Goal: Task Accomplishment & Management: Complete application form

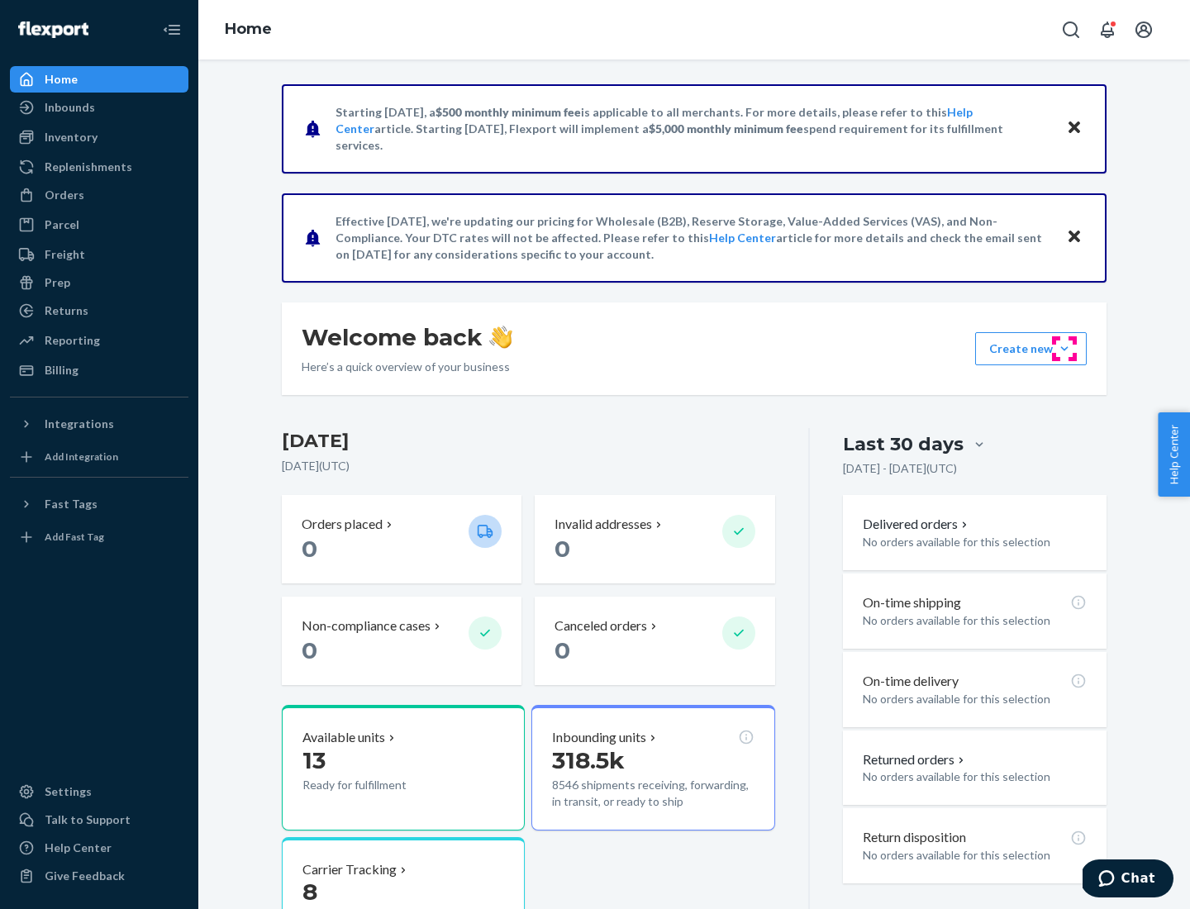
click at [1064, 349] on button "Create new Create new inbound Create new order Create new product" at bounding box center [1031, 348] width 112 height 33
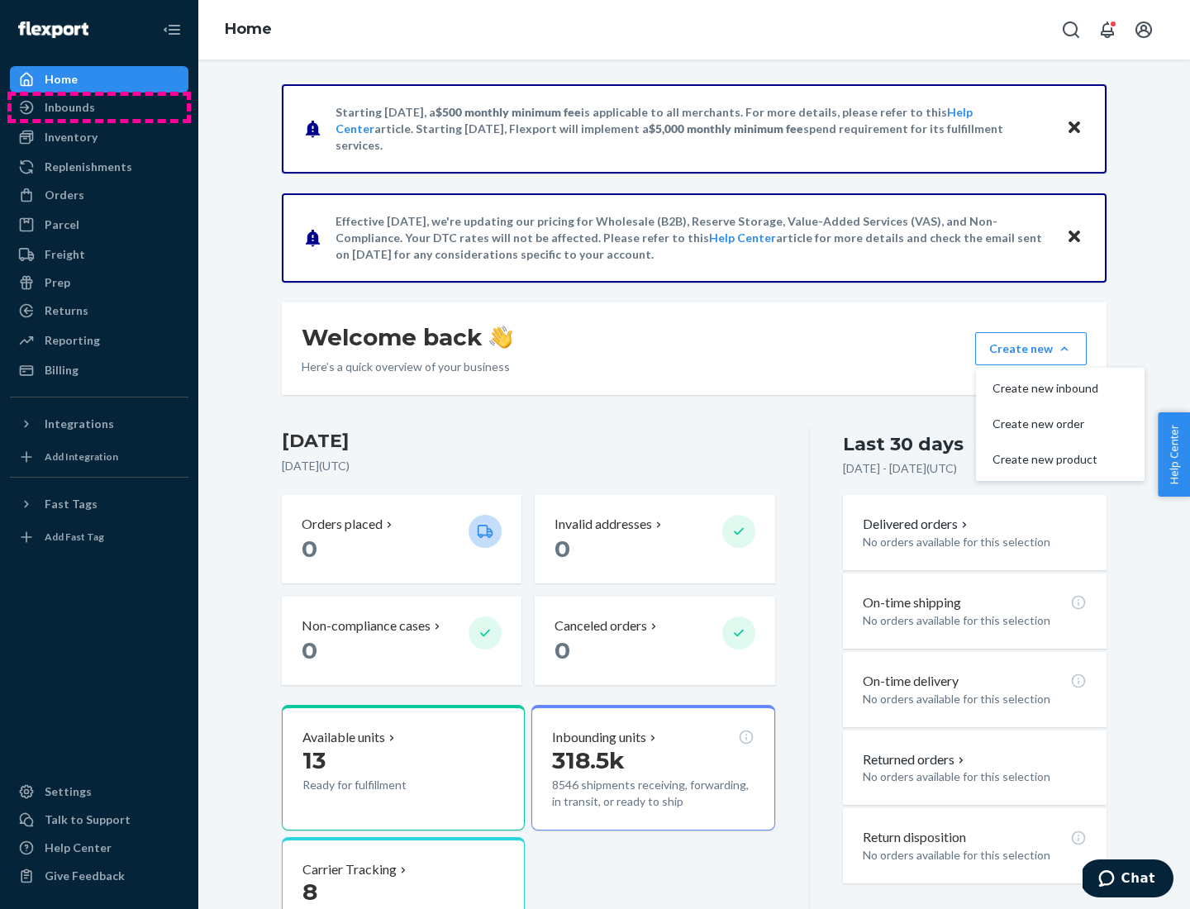
click at [99, 107] on div "Inbounds" at bounding box center [99, 107] width 175 height 23
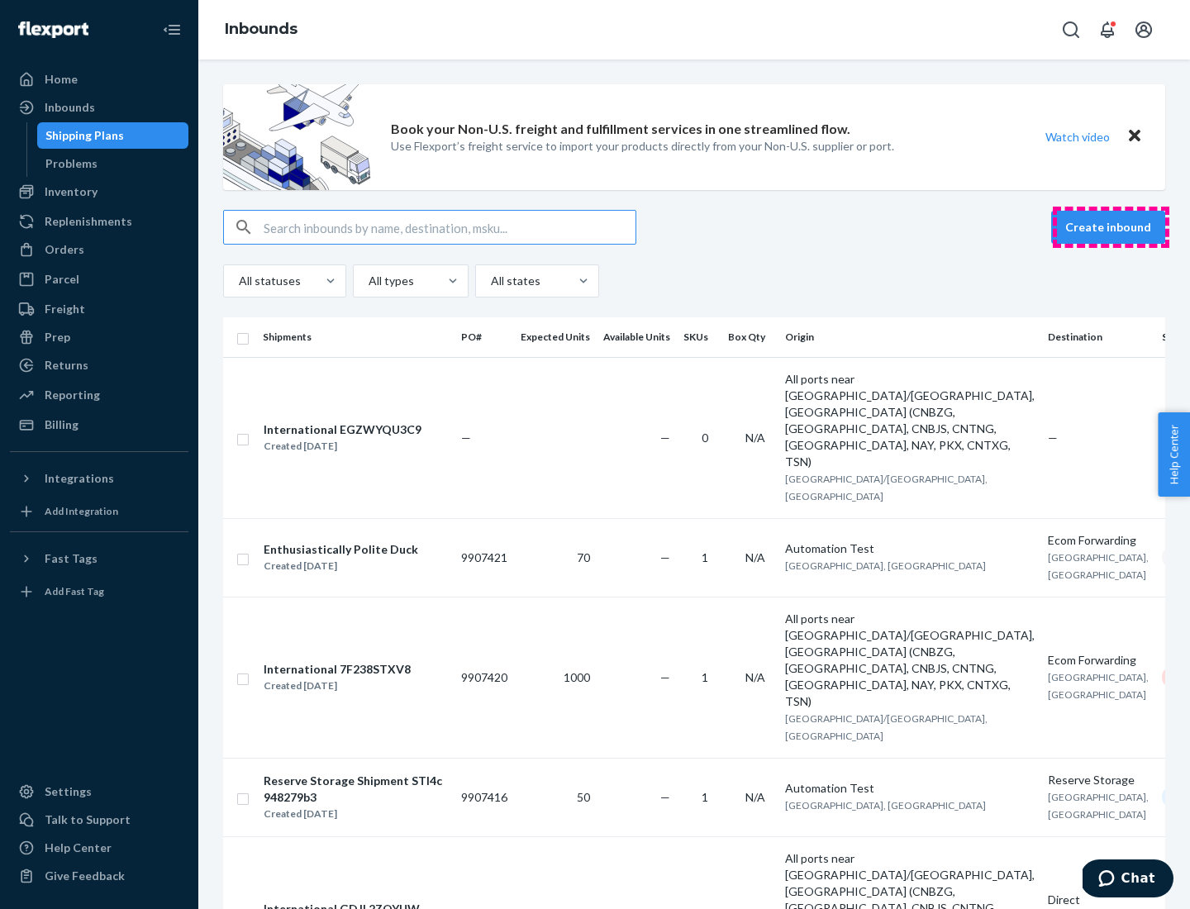
click at [1111, 227] on button "Create inbound" at bounding box center [1108, 227] width 114 height 33
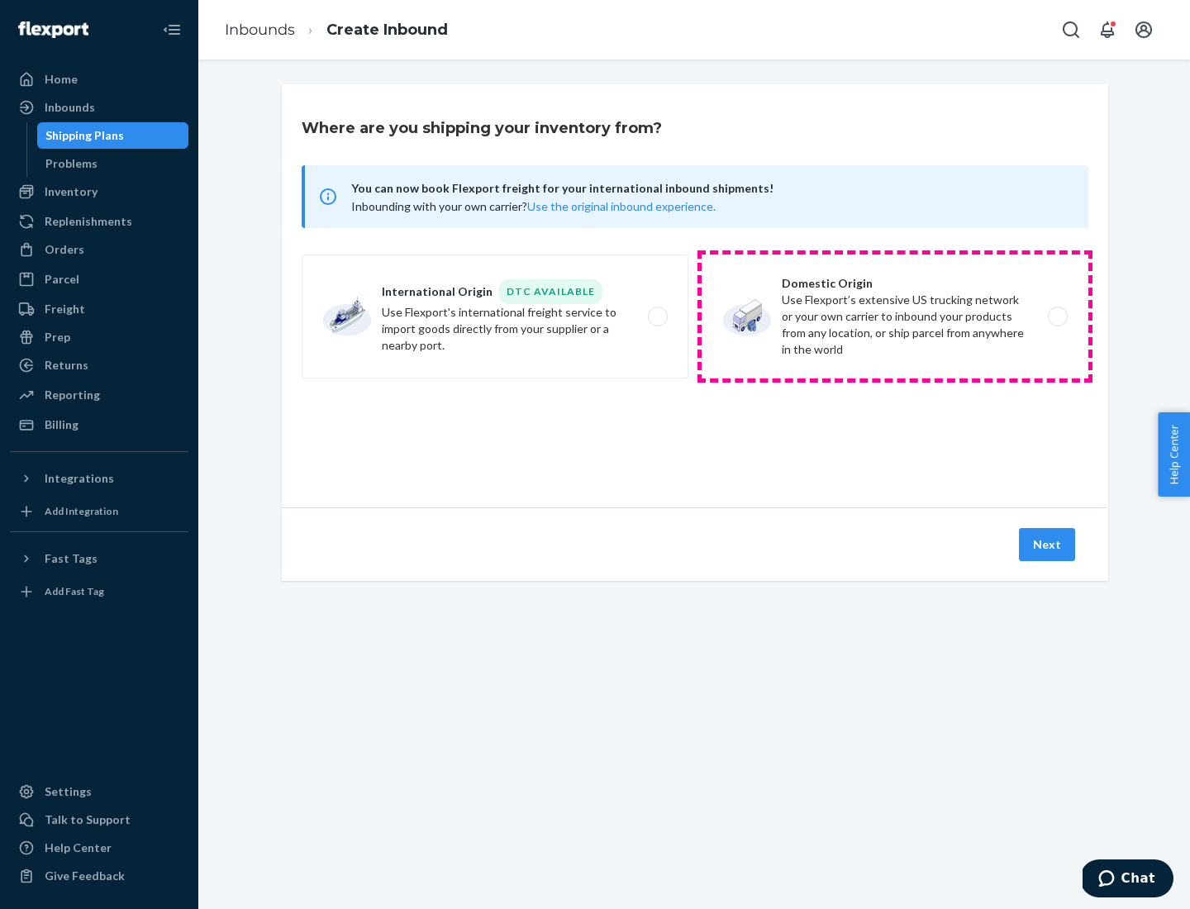
click at [895, 317] on label "Domestic Origin Use Flexport’s extensive US trucking network or your own carrie…" at bounding box center [895, 317] width 387 height 124
click at [1057, 317] on input "Domestic Origin Use Flexport’s extensive US trucking network or your own carrie…" at bounding box center [1062, 317] width 11 height 11
radio input "true"
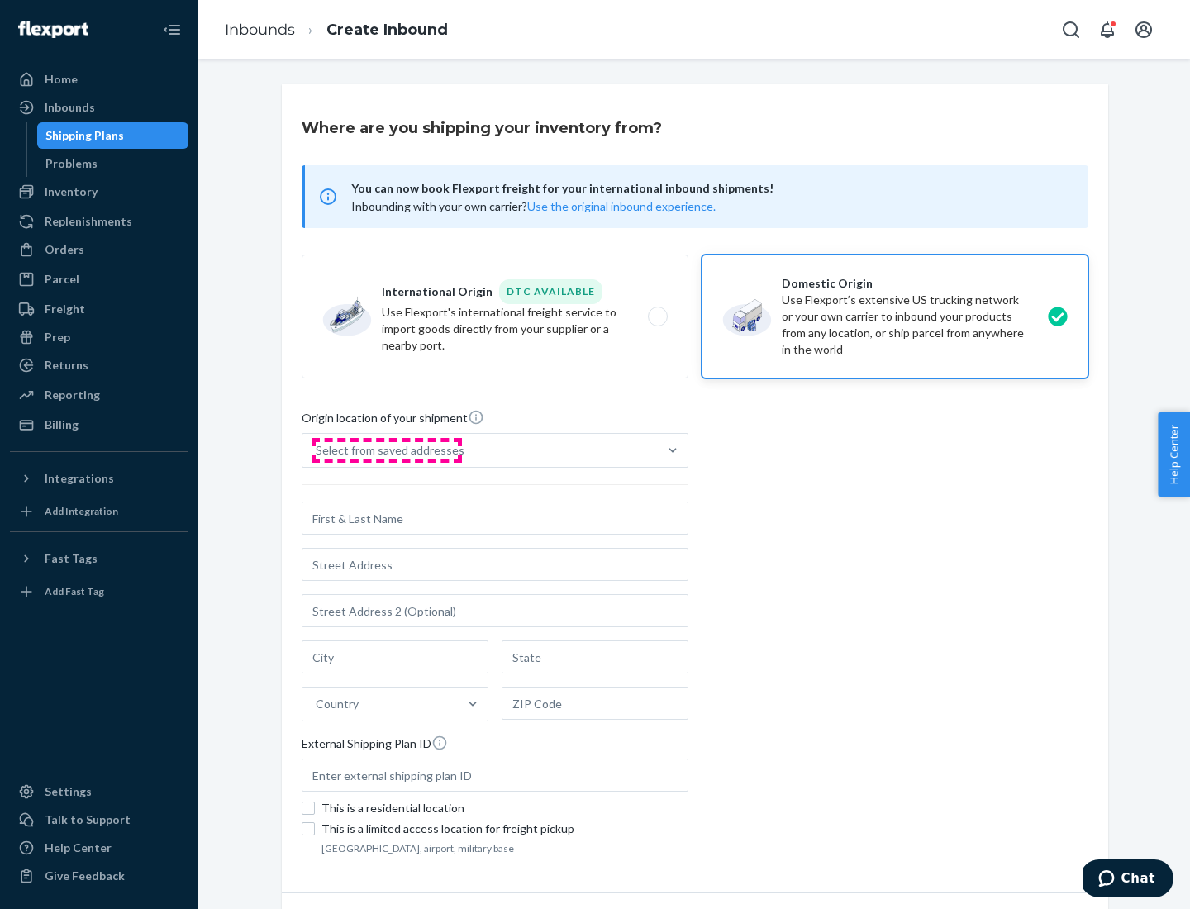
click at [386, 450] on div "Select from saved addresses" at bounding box center [390, 450] width 149 height 17
click at [317, 450] on input "Select from saved addresses" at bounding box center [317, 450] width 2 height 17
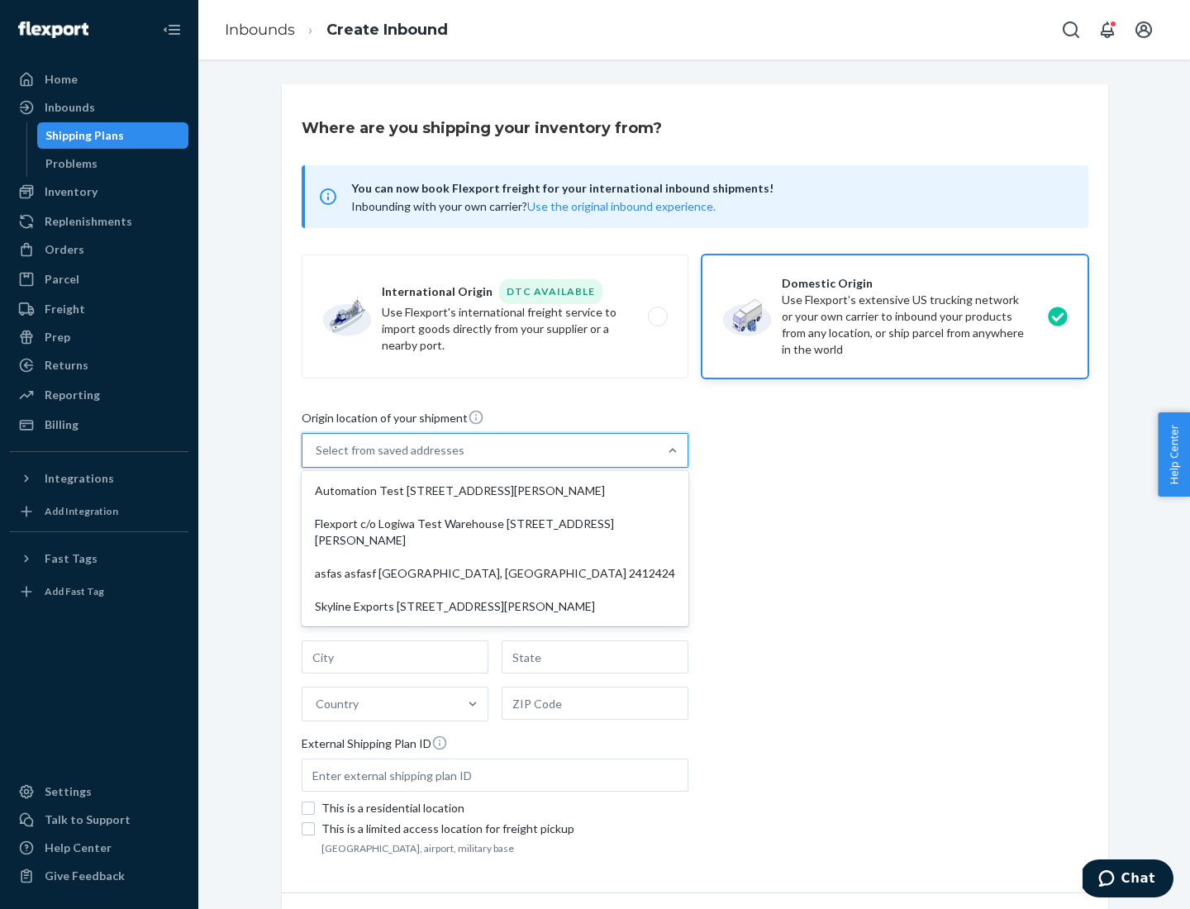
scroll to position [7, 0]
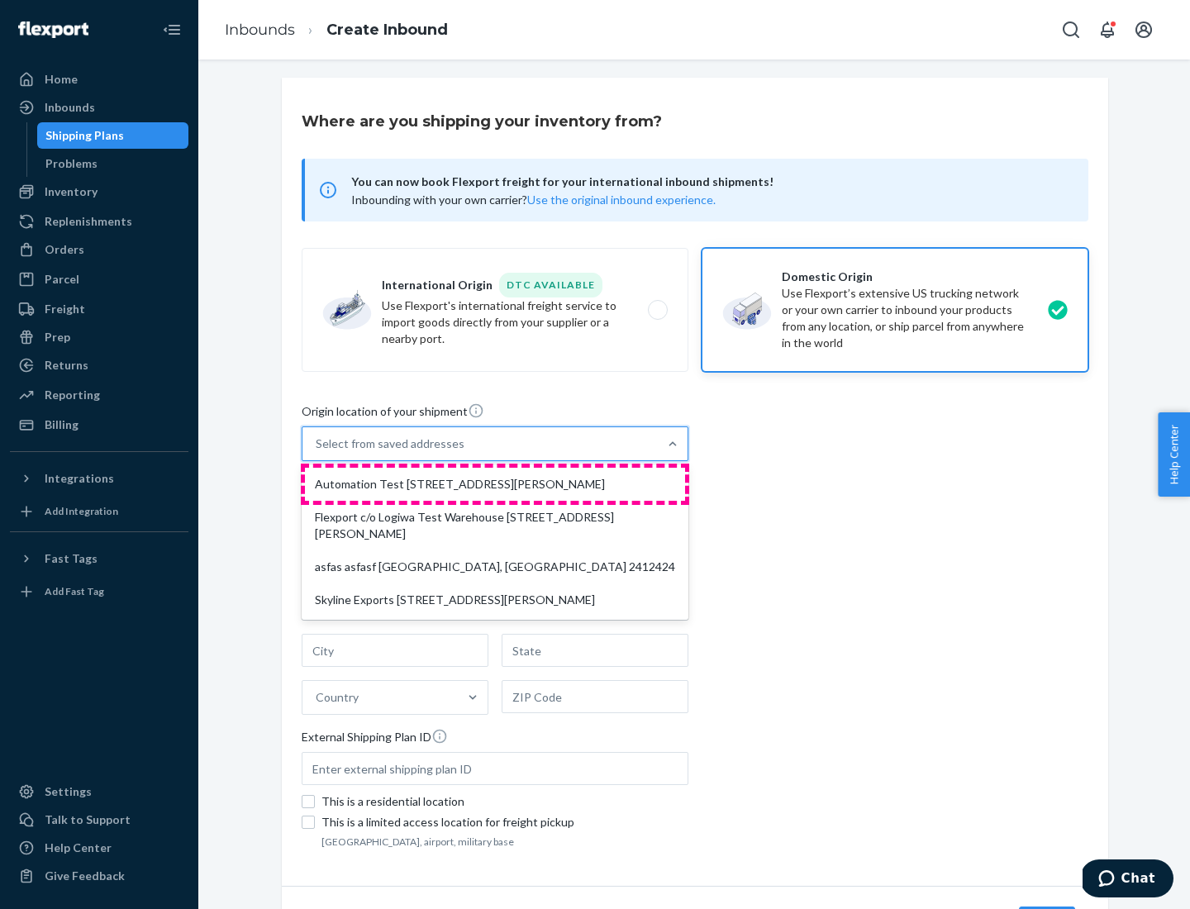
click at [495, 484] on div "Automation Test [STREET_ADDRESS][PERSON_NAME]" at bounding box center [495, 484] width 380 height 33
click at [317, 452] on input "option Automation Test [STREET_ADDRESS][PERSON_NAME] focused, 1 of 4. 4 results…" at bounding box center [317, 444] width 2 height 17
type input "Automation Test"
type input "9th Floor"
type input "[GEOGRAPHIC_DATA]"
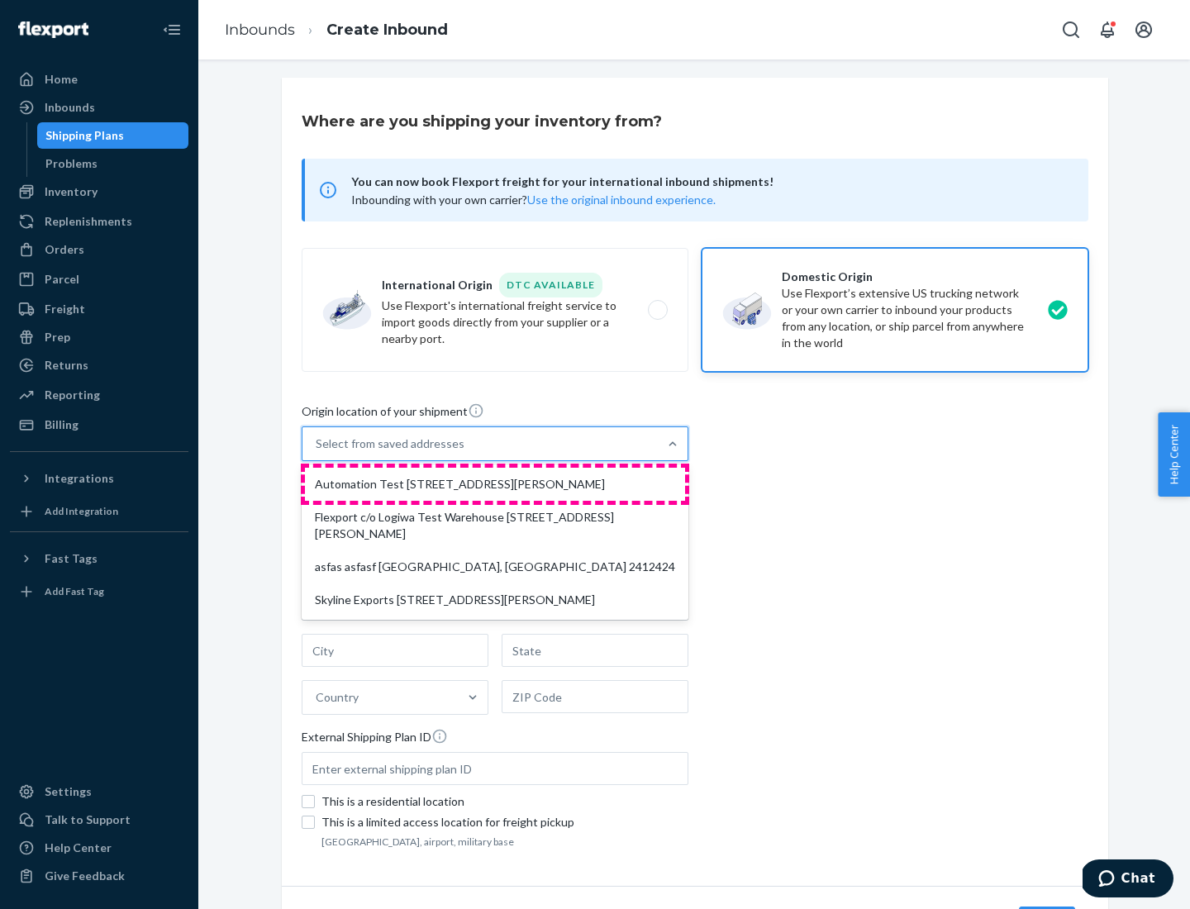
type input "CA"
type input "94104"
type input "[STREET_ADDRESS][PERSON_NAME]"
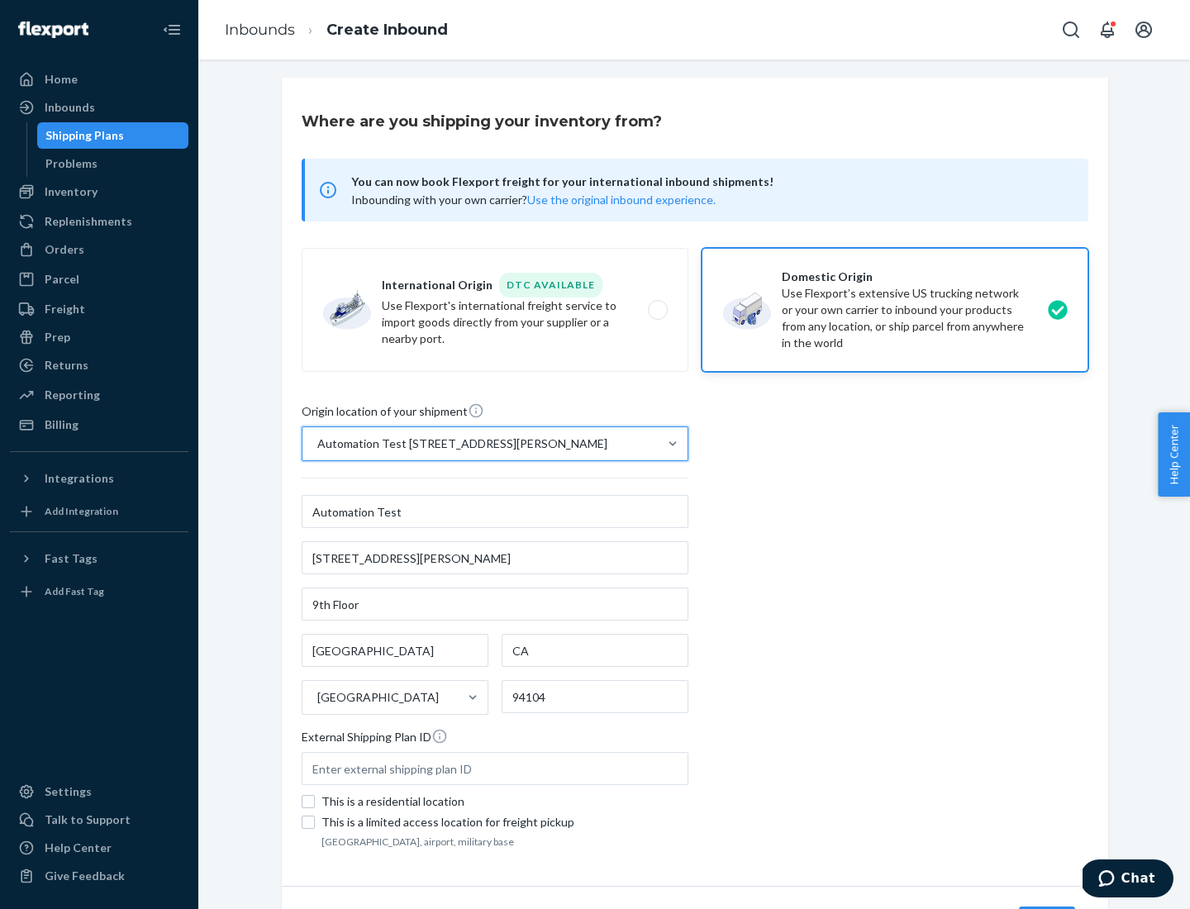
scroll to position [97, 0]
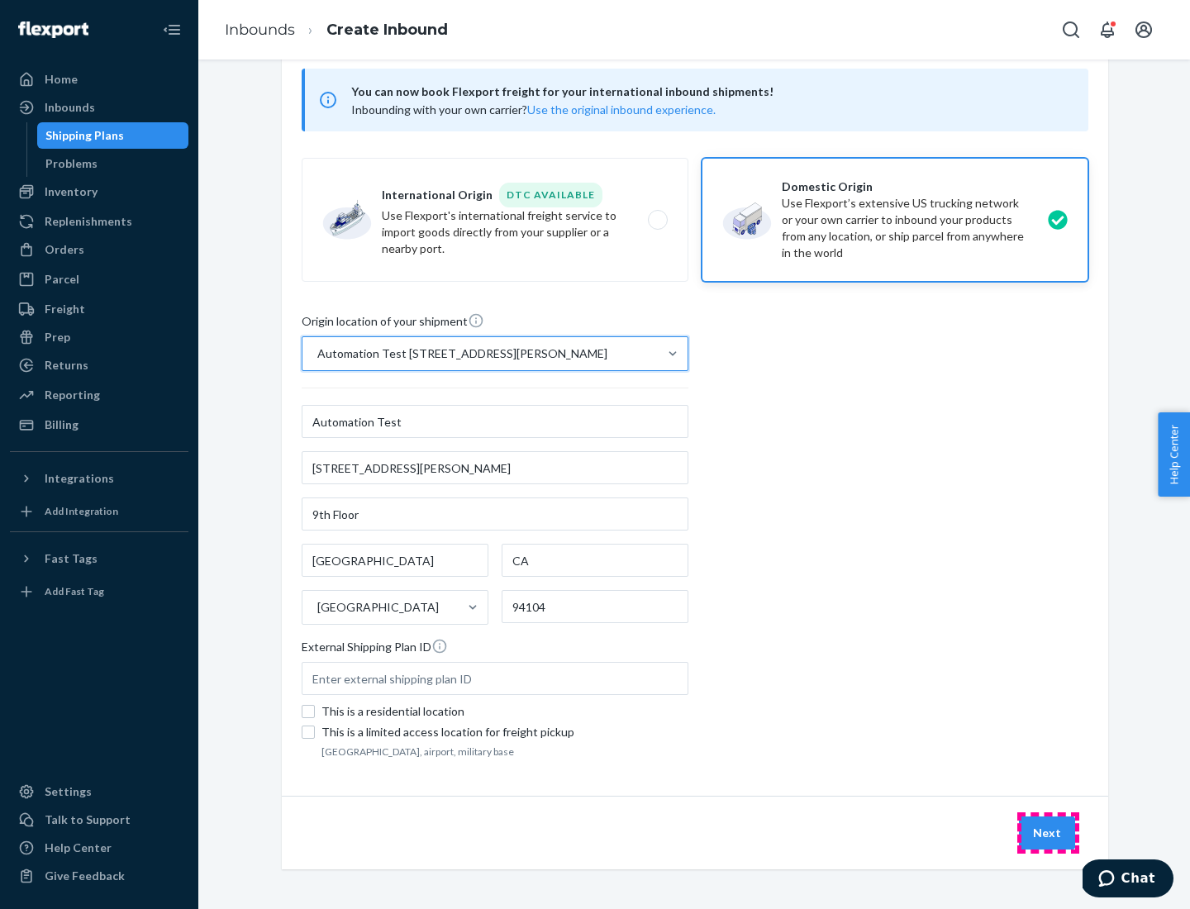
click at [1048, 833] on button "Next" at bounding box center [1047, 833] width 56 height 33
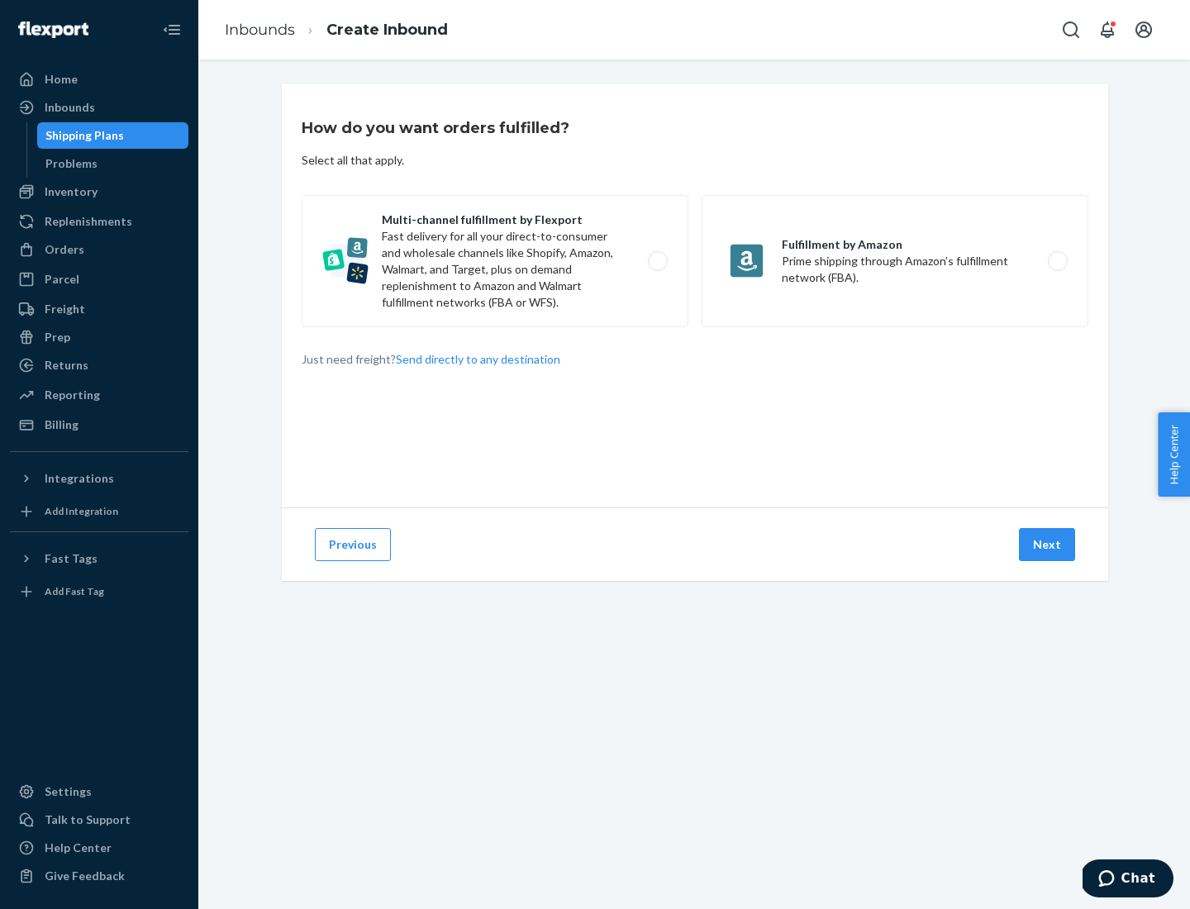
click at [495, 261] on label "Multi-channel fulfillment by Flexport Fast delivery for all your direct-to-cons…" at bounding box center [495, 261] width 387 height 132
click at [657, 261] on input "Multi-channel fulfillment by Flexport Fast delivery for all your direct-to-cons…" at bounding box center [662, 261] width 11 height 11
radio input "true"
click at [1048, 545] on button "Next" at bounding box center [1047, 544] width 56 height 33
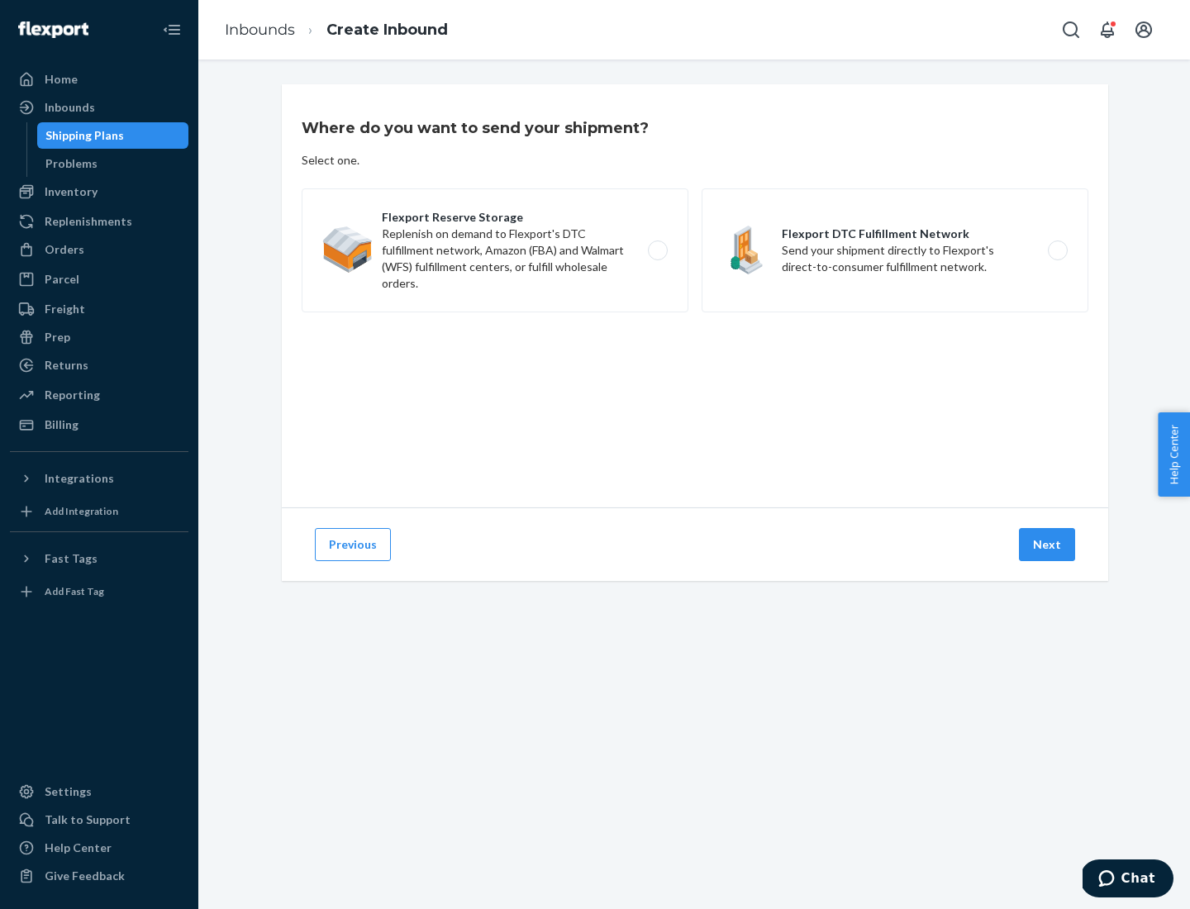
click at [895, 250] on label "Flexport DTC Fulfillment Network Send your shipment directly to Flexport's dire…" at bounding box center [895, 250] width 387 height 124
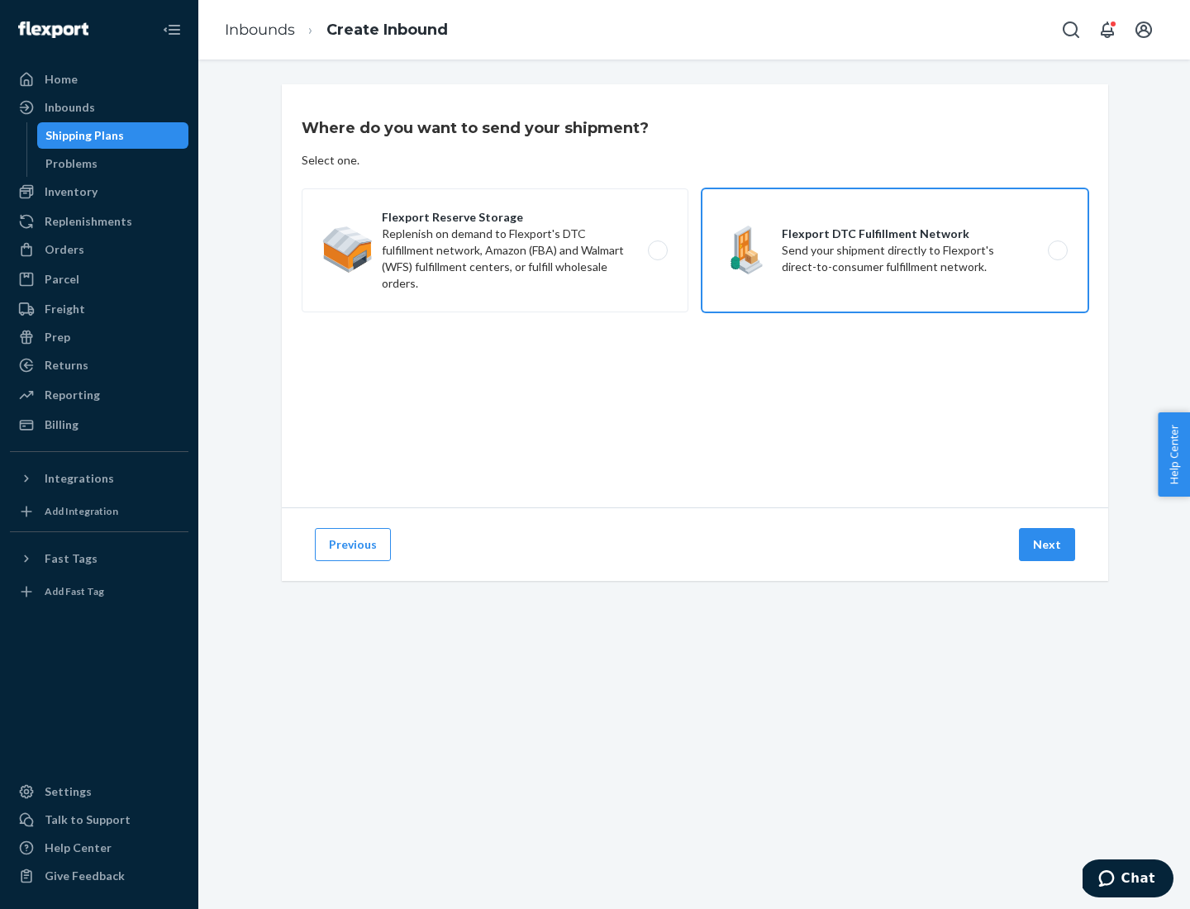
click at [1057, 250] on input "Flexport DTC Fulfillment Network Send your shipment directly to Flexport's dire…" at bounding box center [1062, 250] width 11 height 11
radio input "true"
click at [1048, 545] on button "Next" at bounding box center [1047, 544] width 56 height 33
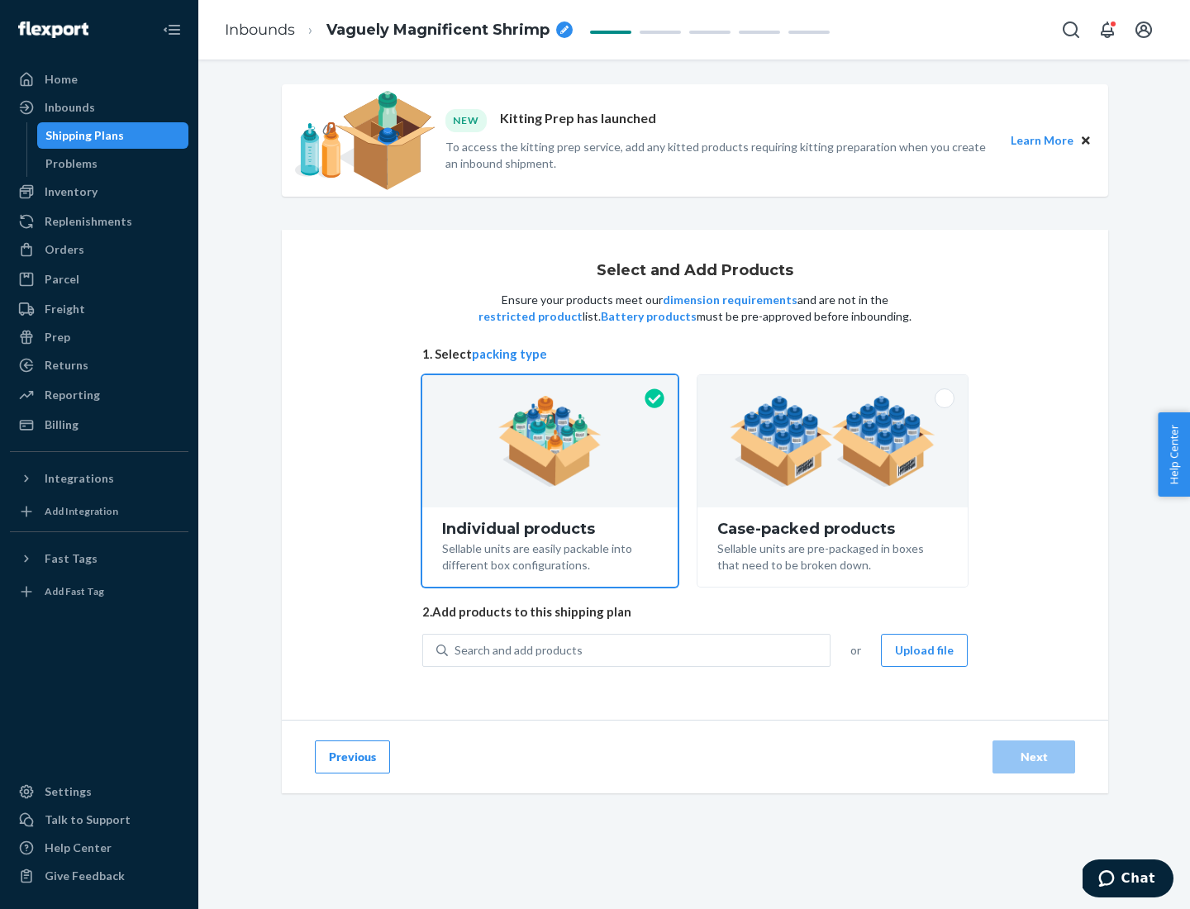
click at [833, 441] on img at bounding box center [833, 441] width 206 height 91
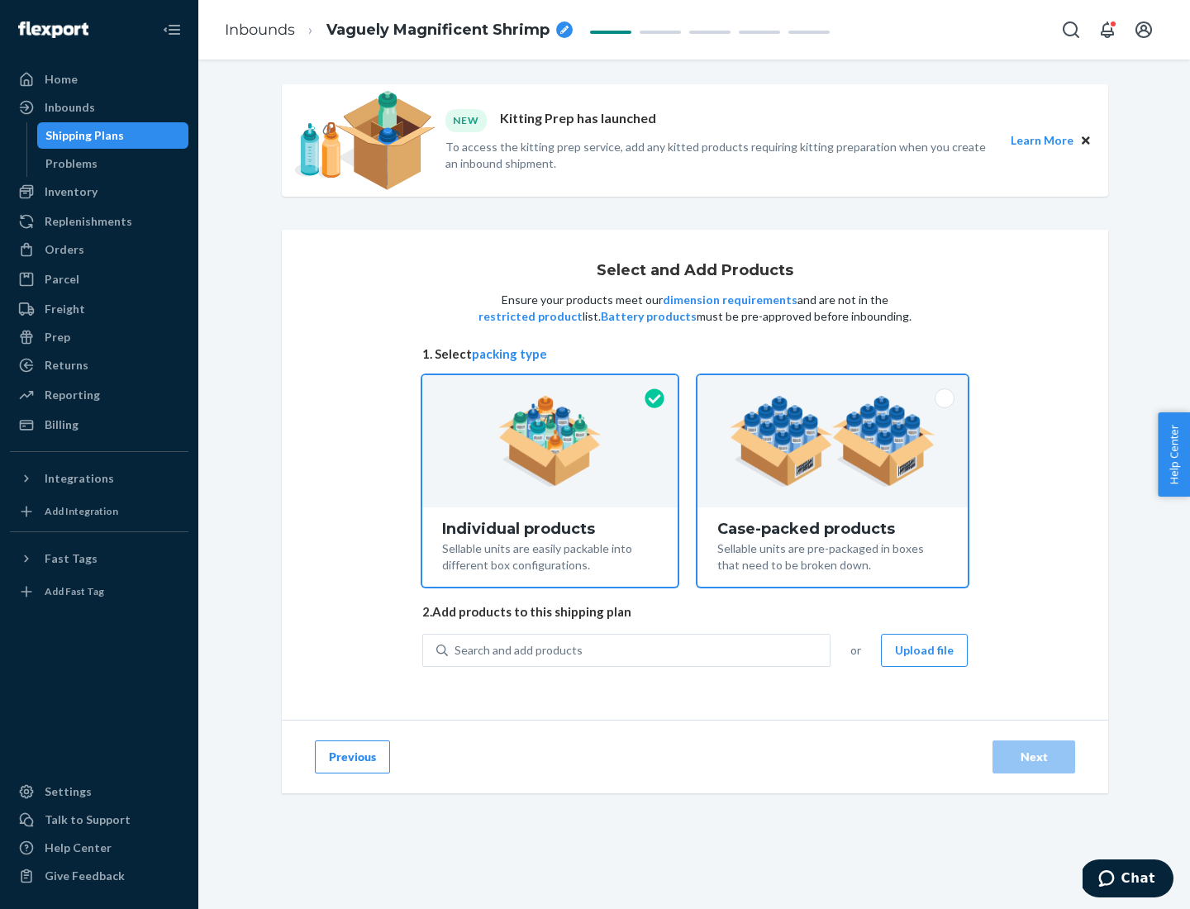
click at [833, 386] on input "Case-packed products Sellable units are pre-packaged in boxes that need to be b…" at bounding box center [832, 380] width 11 height 11
radio input "true"
radio input "false"
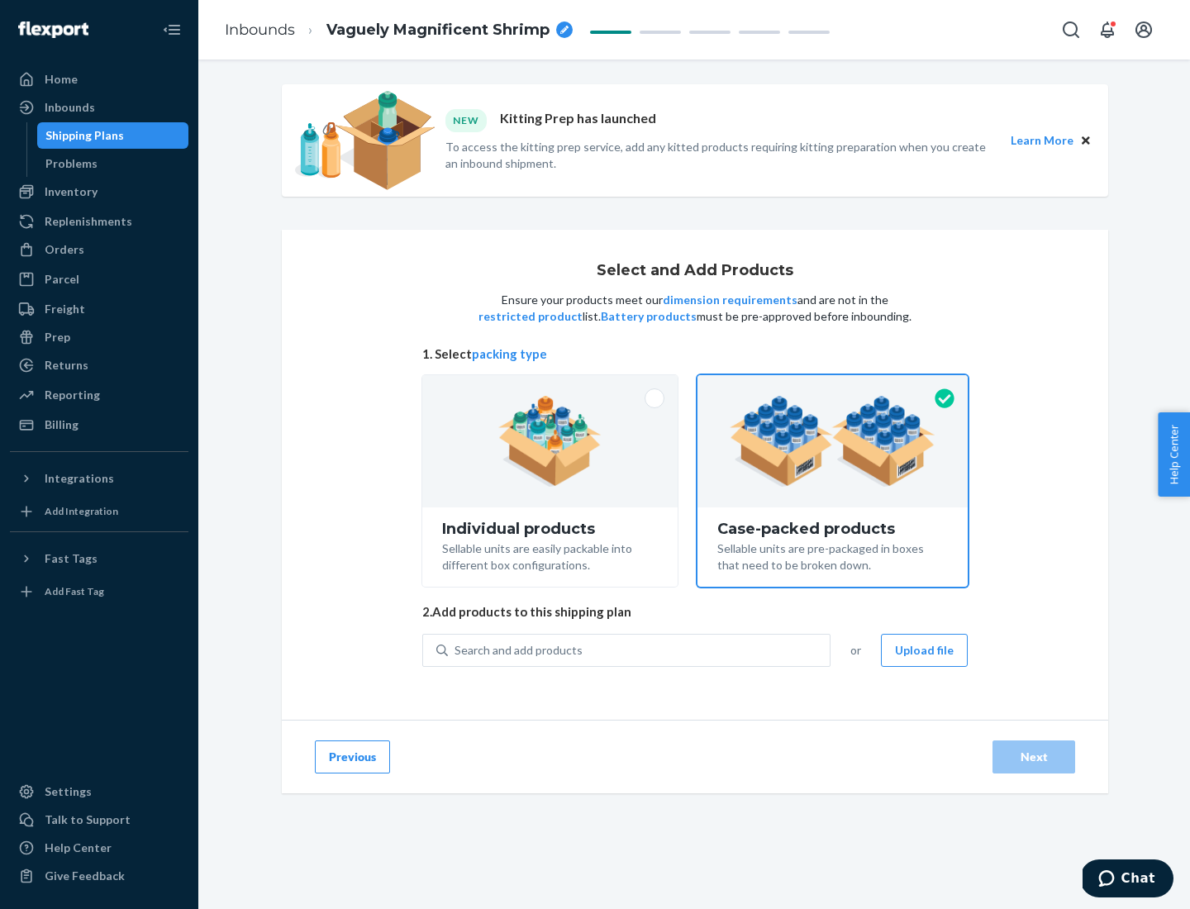
click at [640, 650] on div "Search and add products" at bounding box center [639, 651] width 382 height 30
click at [456, 650] on input "Search and add products" at bounding box center [456, 650] width 2 height 17
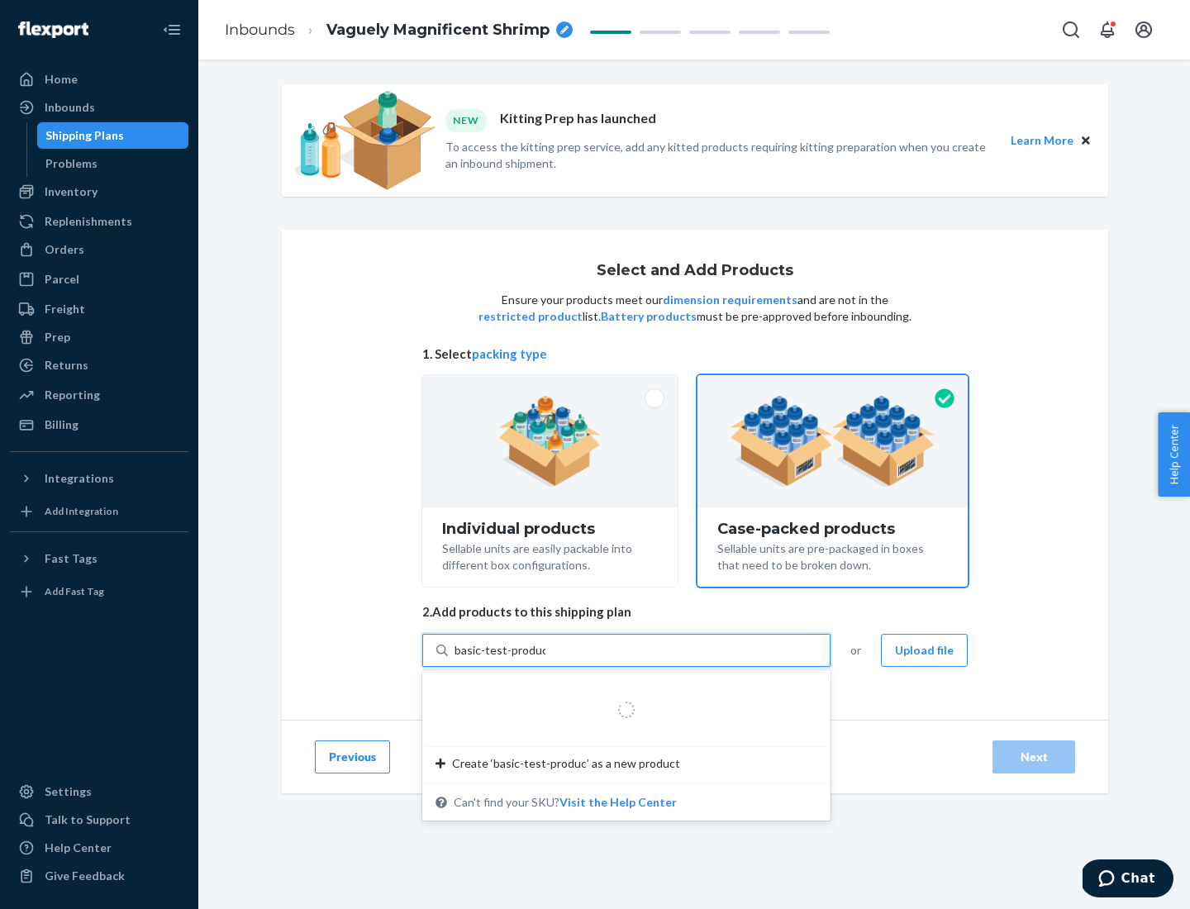
type input "basic-test-product-1"
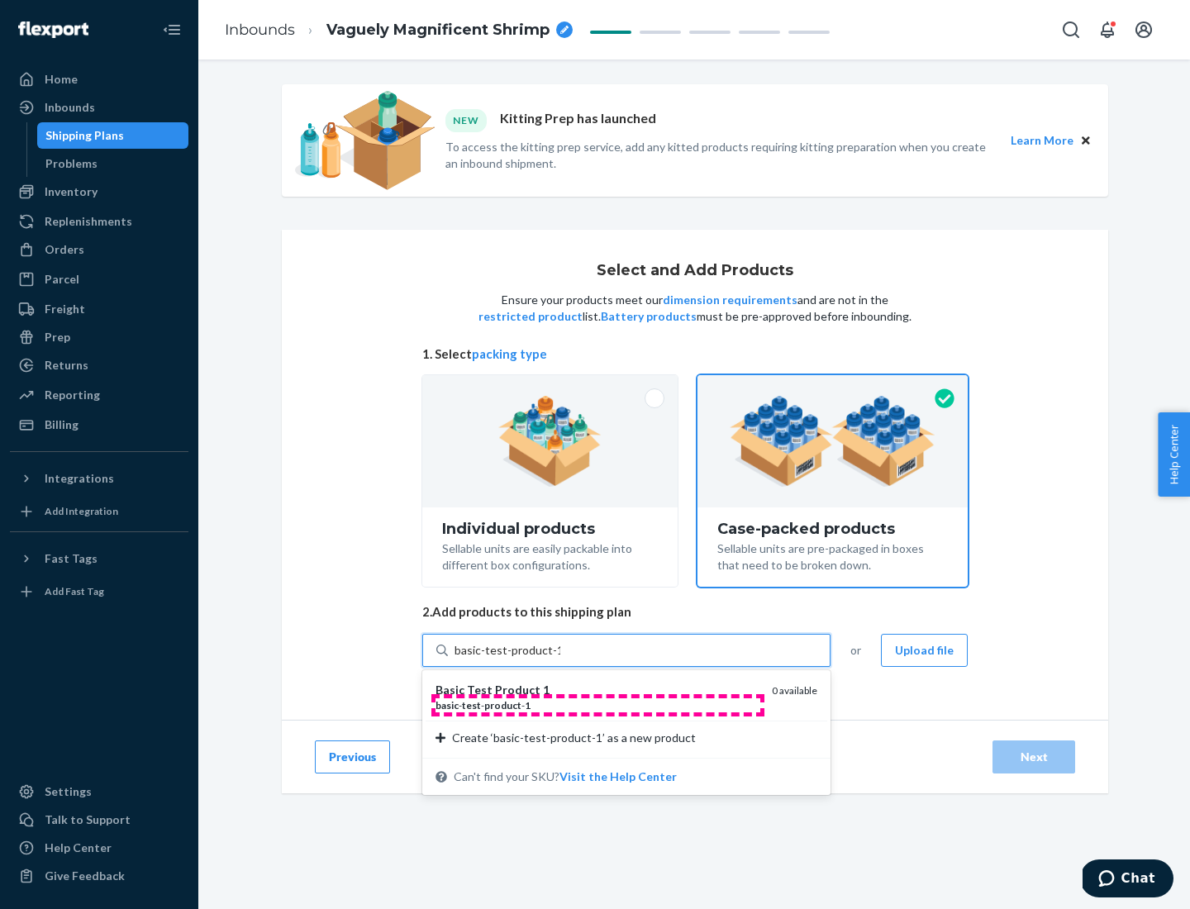
click at [598, 705] on div "basic - test - product - 1" at bounding box center [597, 705] width 323 height 14
click at [560, 659] on input "basic-test-product-1" at bounding box center [508, 650] width 106 height 17
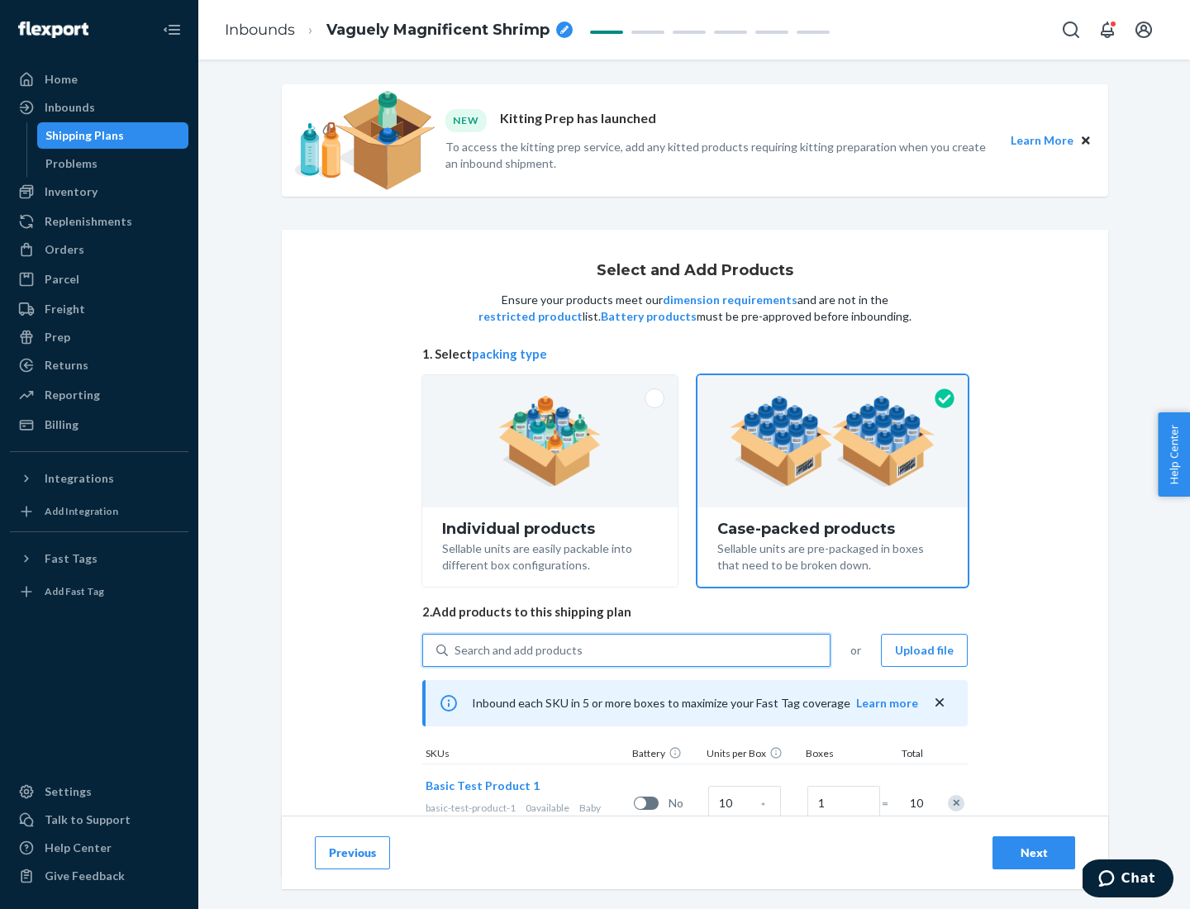
scroll to position [60, 0]
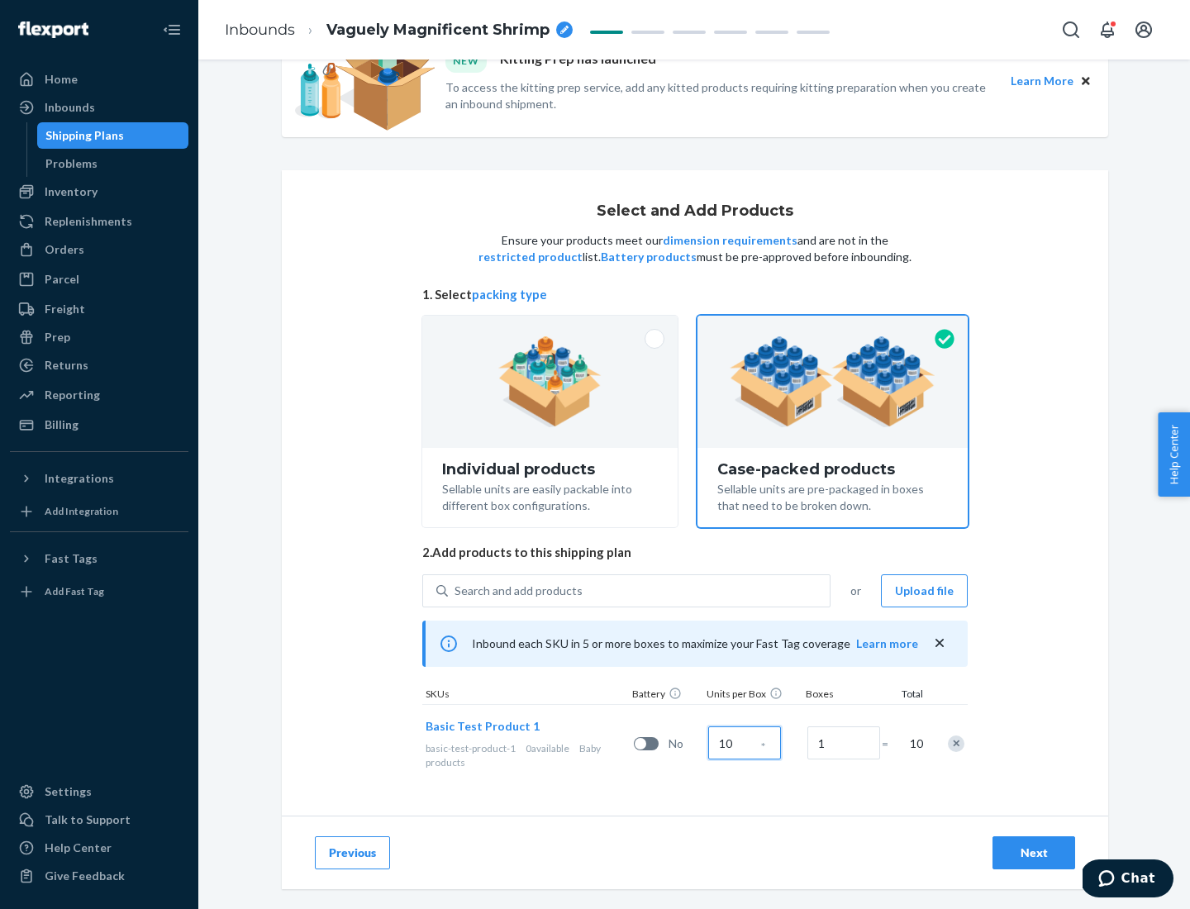
type input "10"
type input "7"
click at [1034, 853] on div "Next" at bounding box center [1034, 853] width 55 height 17
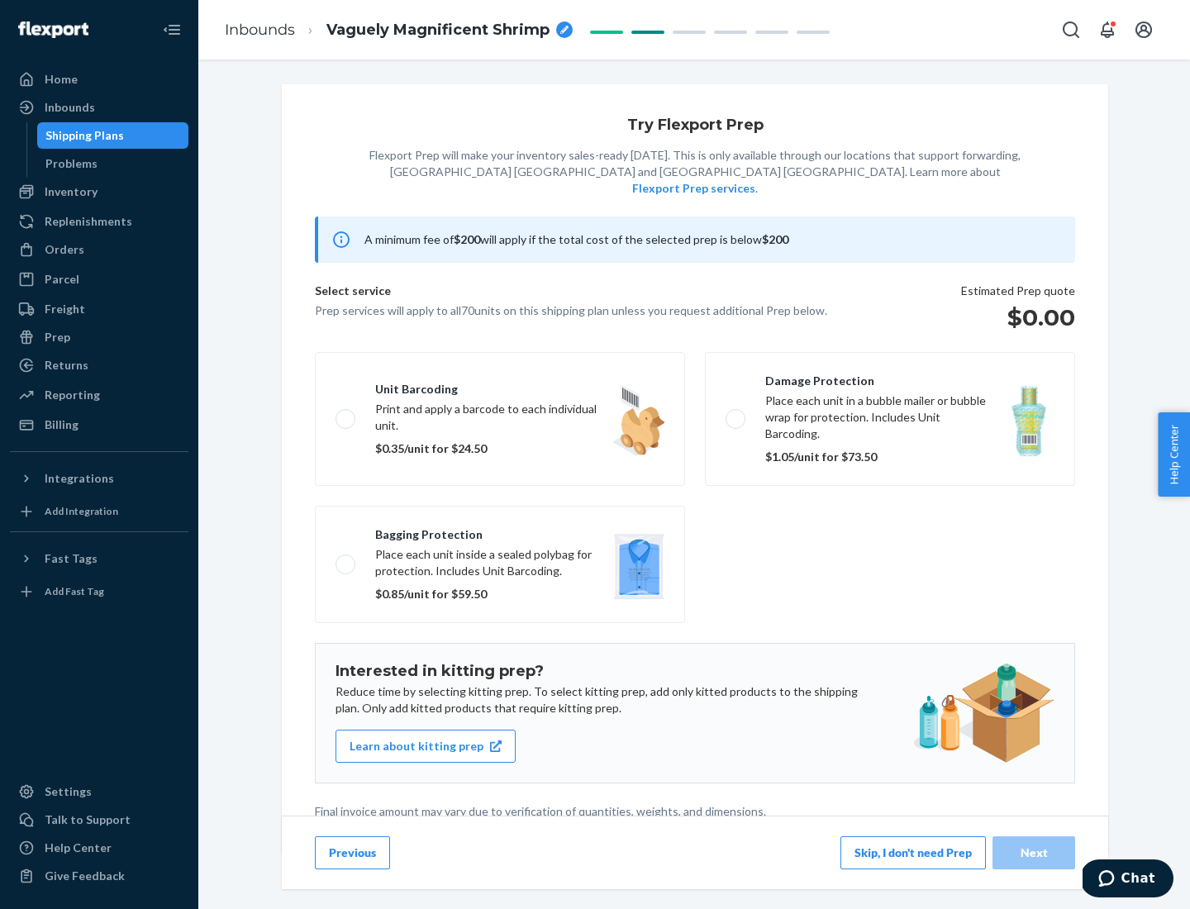
scroll to position [4, 0]
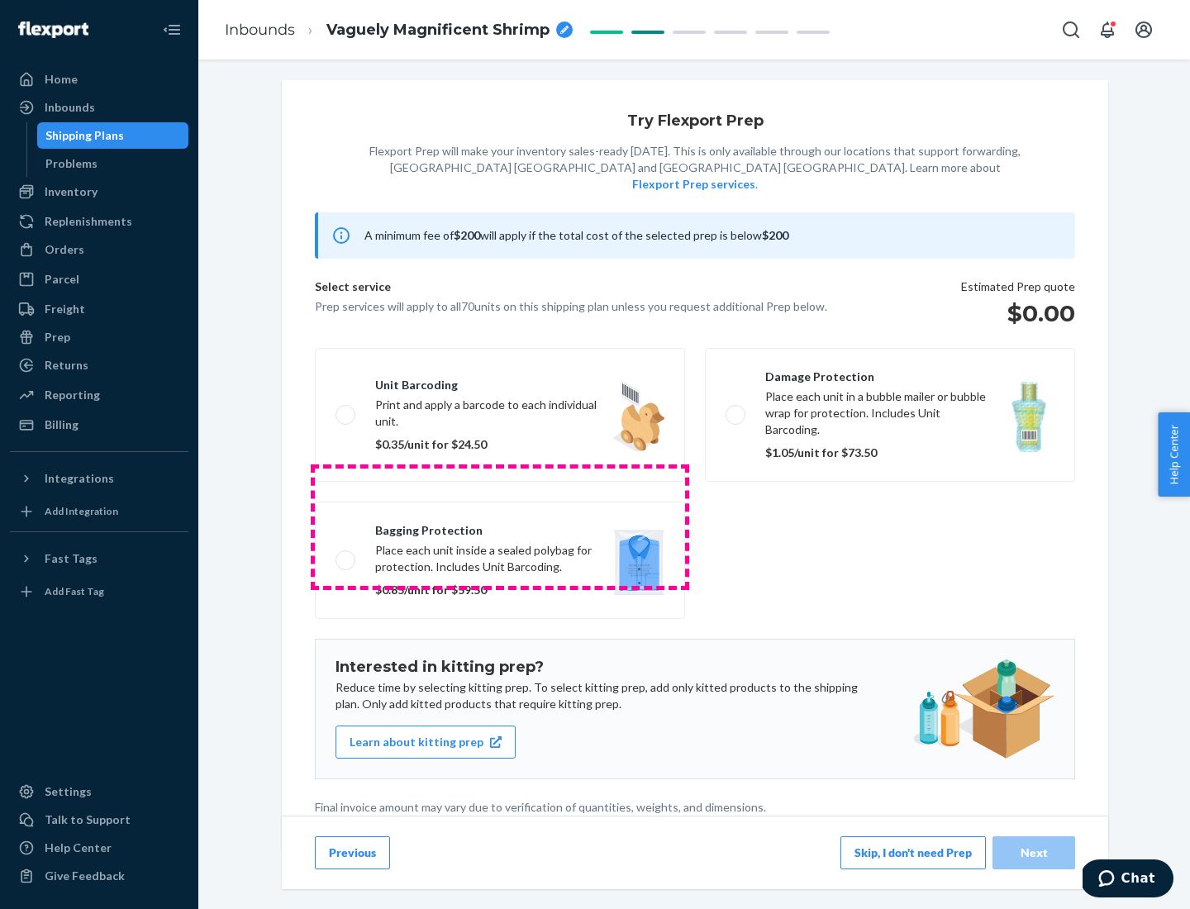
click at [500, 526] on label "Bagging protection Place each unit inside a sealed polybag for protection. Incl…" at bounding box center [500, 560] width 370 height 117
click at [346, 555] on input "Bagging protection Place each unit inside a sealed polybag for protection. Incl…" at bounding box center [341, 560] width 11 height 11
checkbox input "true"
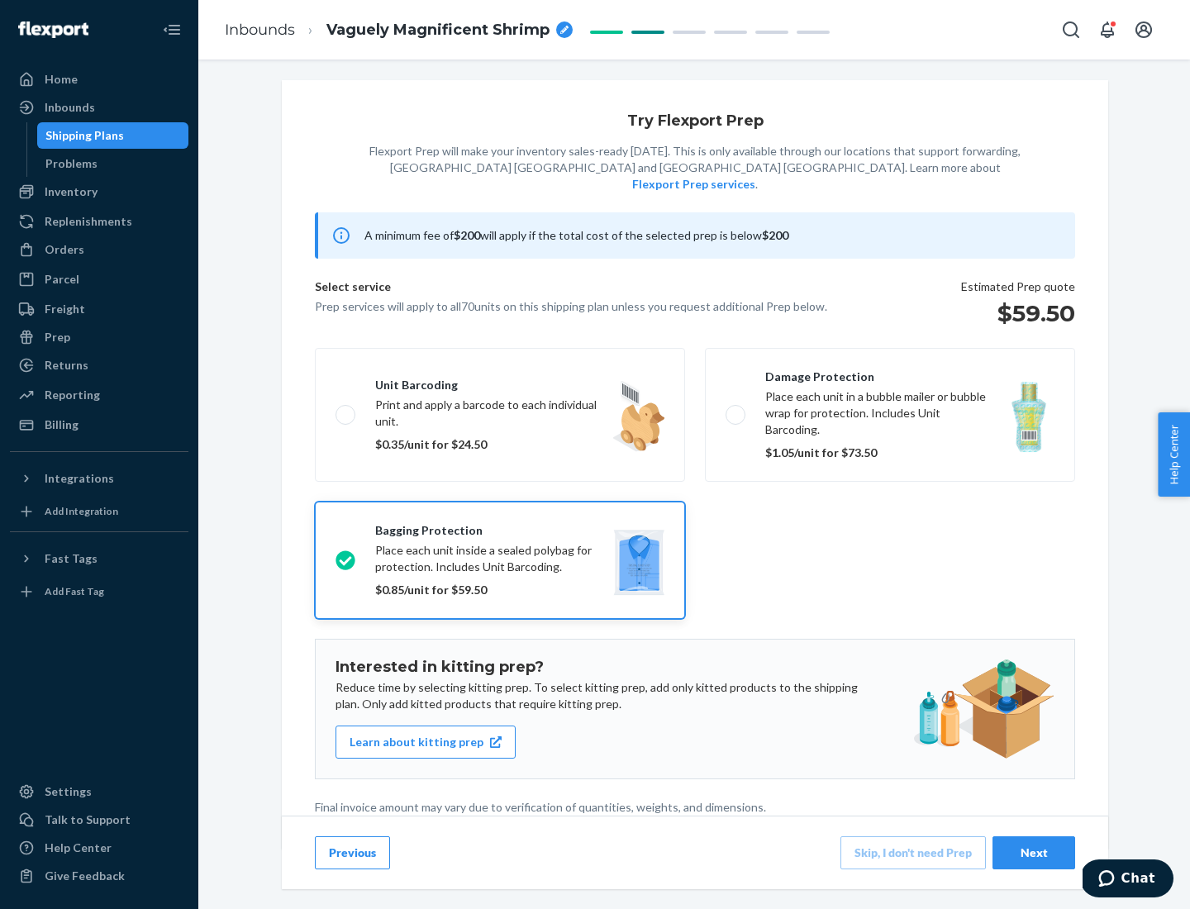
click at [1034, 852] on div "Next" at bounding box center [1034, 853] width 55 height 17
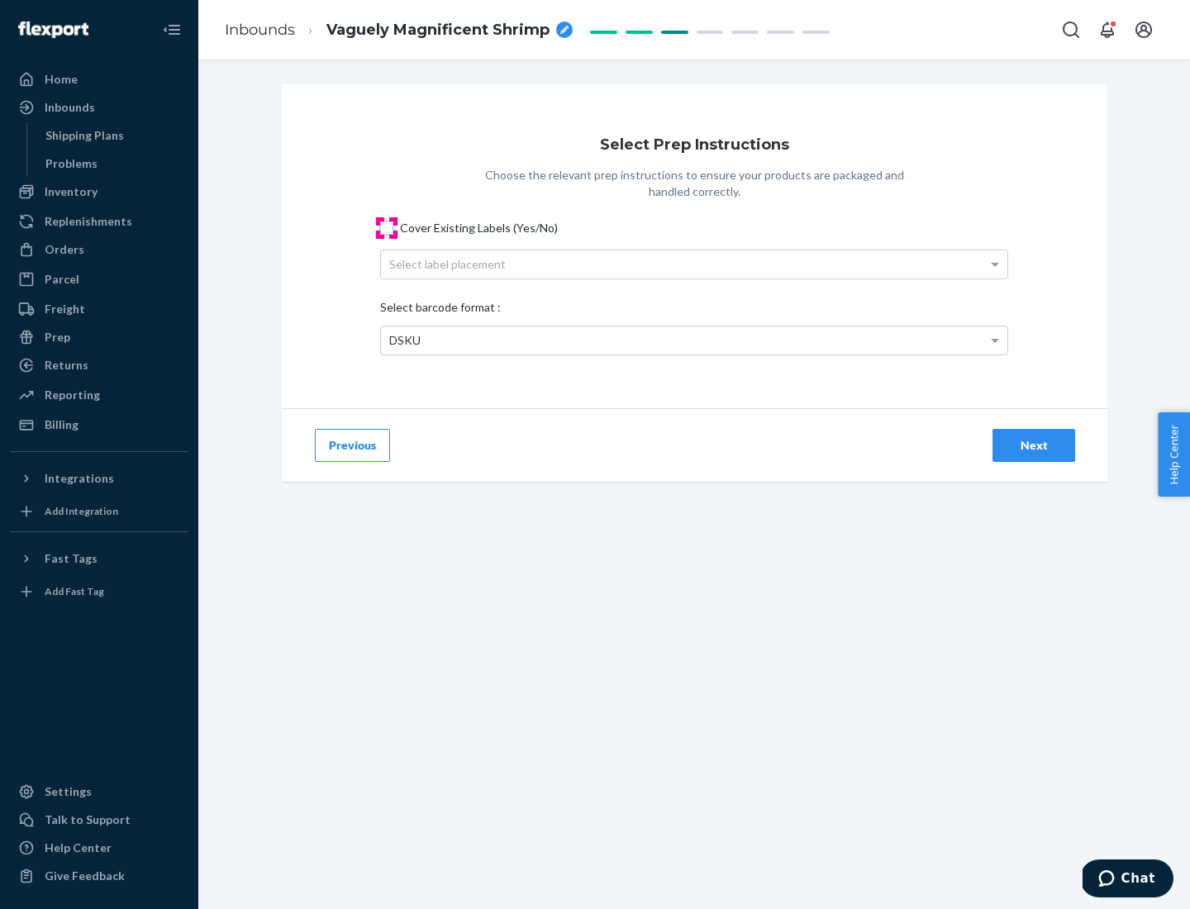
click at [387, 227] on input "Cover Existing Labels (Yes/No)" at bounding box center [386, 227] width 13 height 13
checkbox input "true"
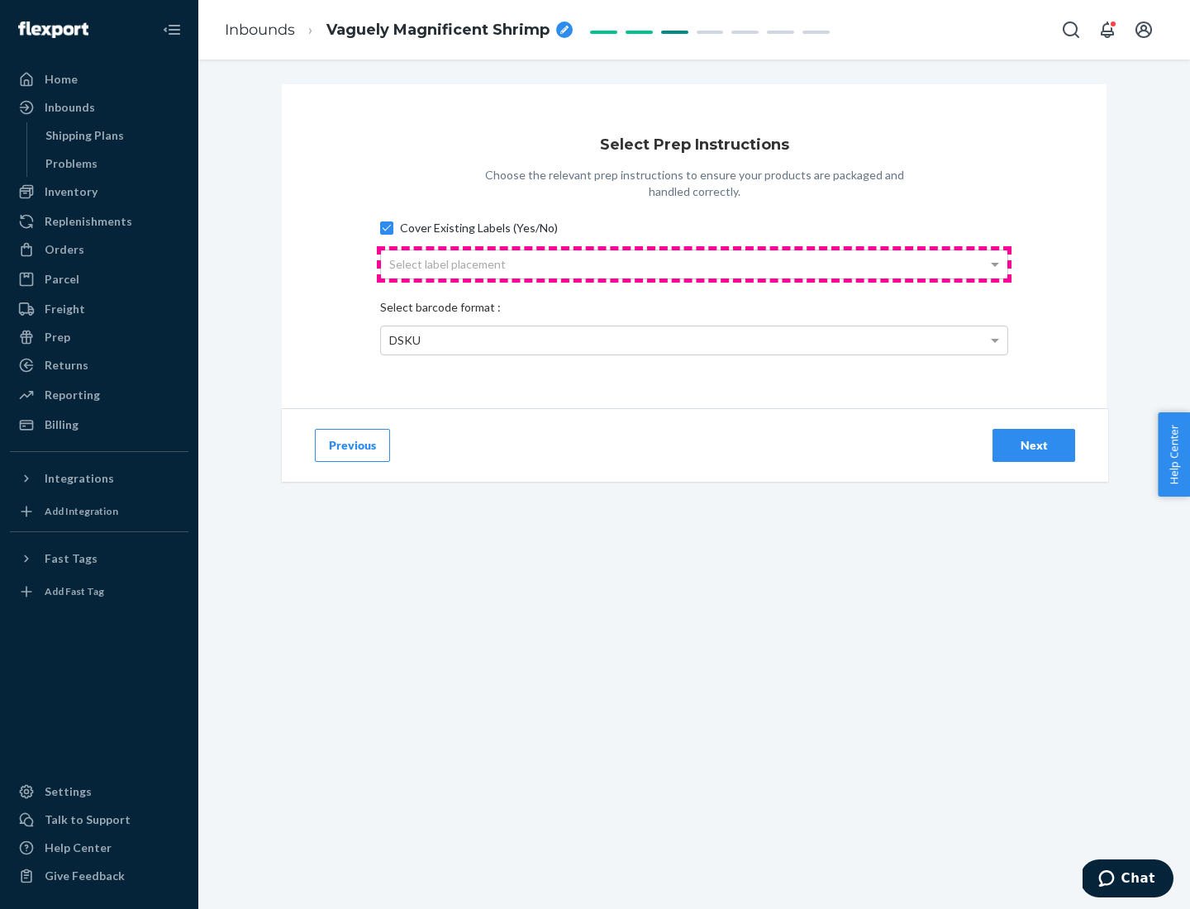
click at [694, 264] on div "Select label placement" at bounding box center [694, 264] width 626 height 28
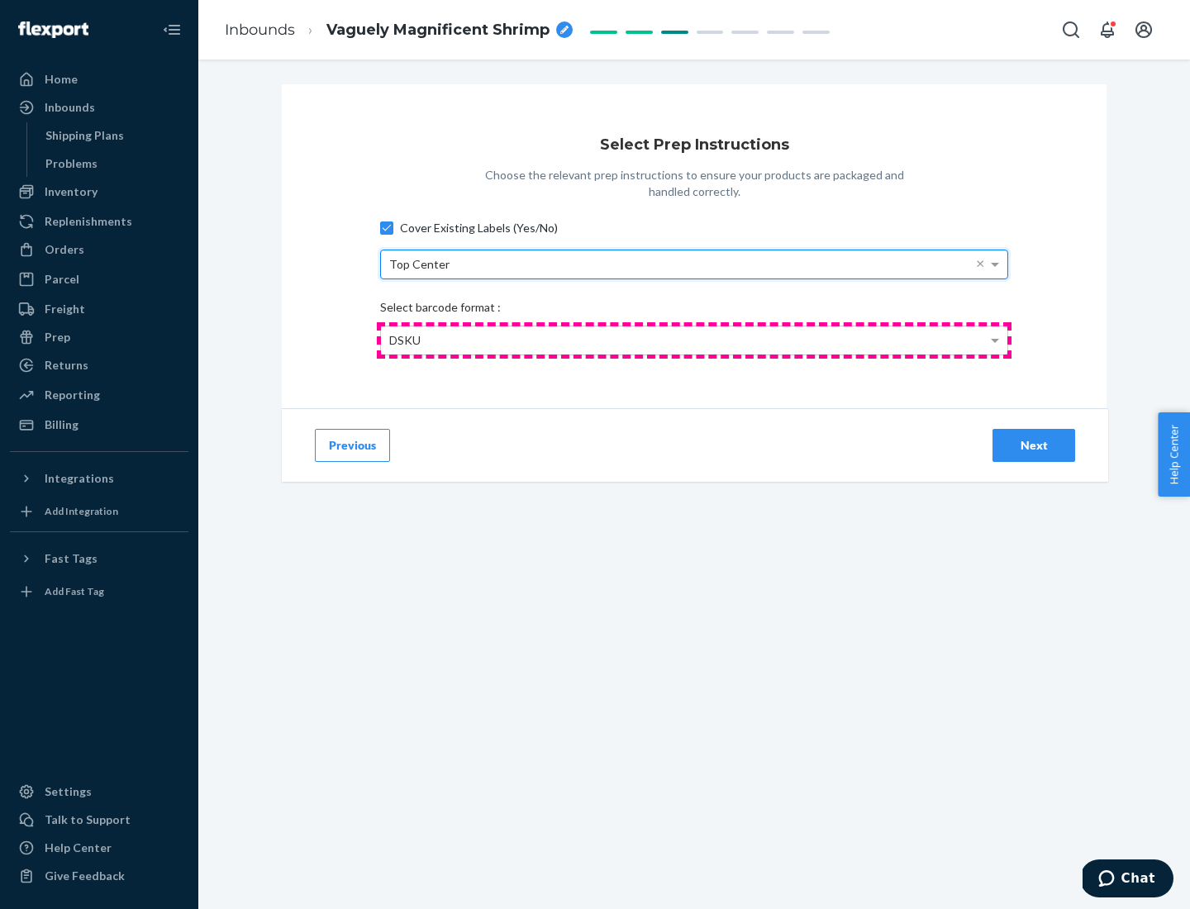
click at [694, 340] on div "DSKU" at bounding box center [694, 340] width 626 height 28
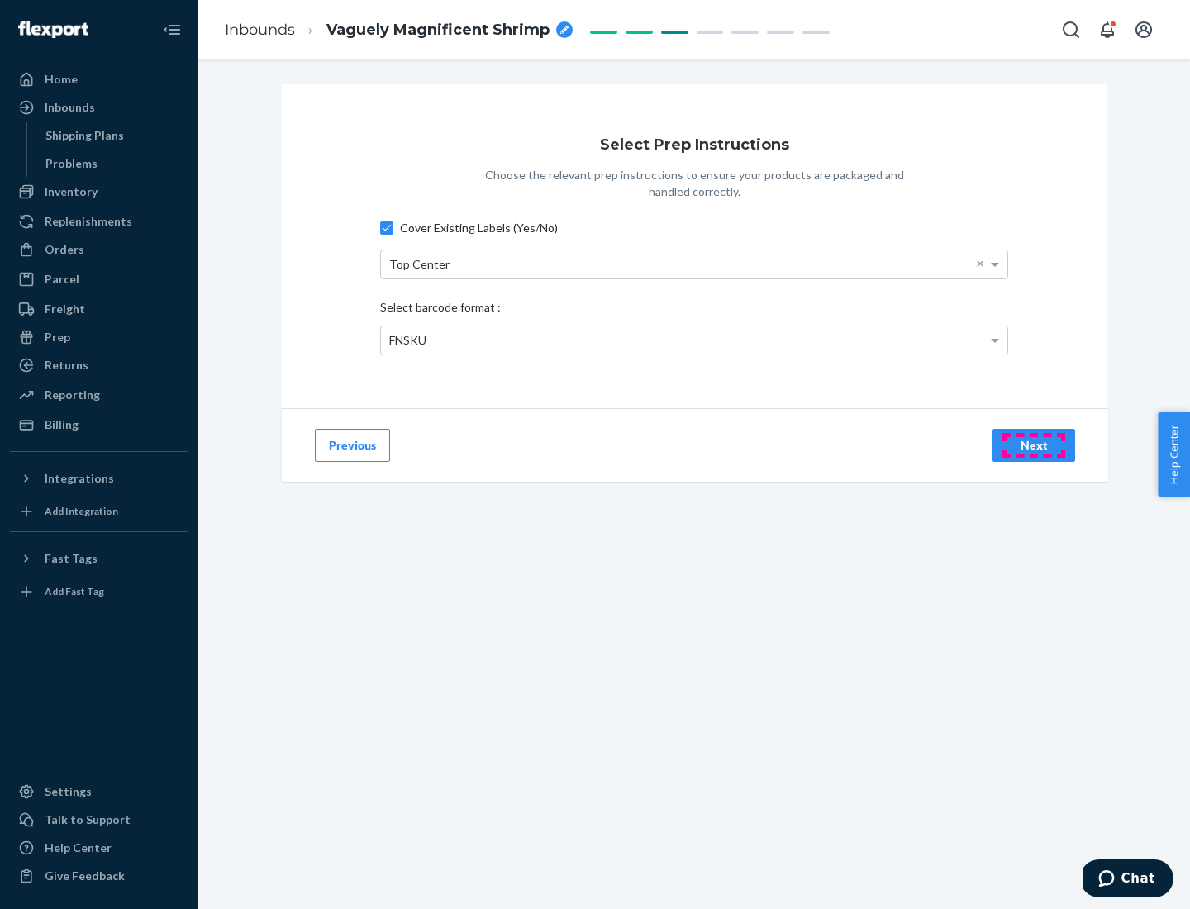
click at [1034, 445] on div "Next" at bounding box center [1034, 445] width 55 height 17
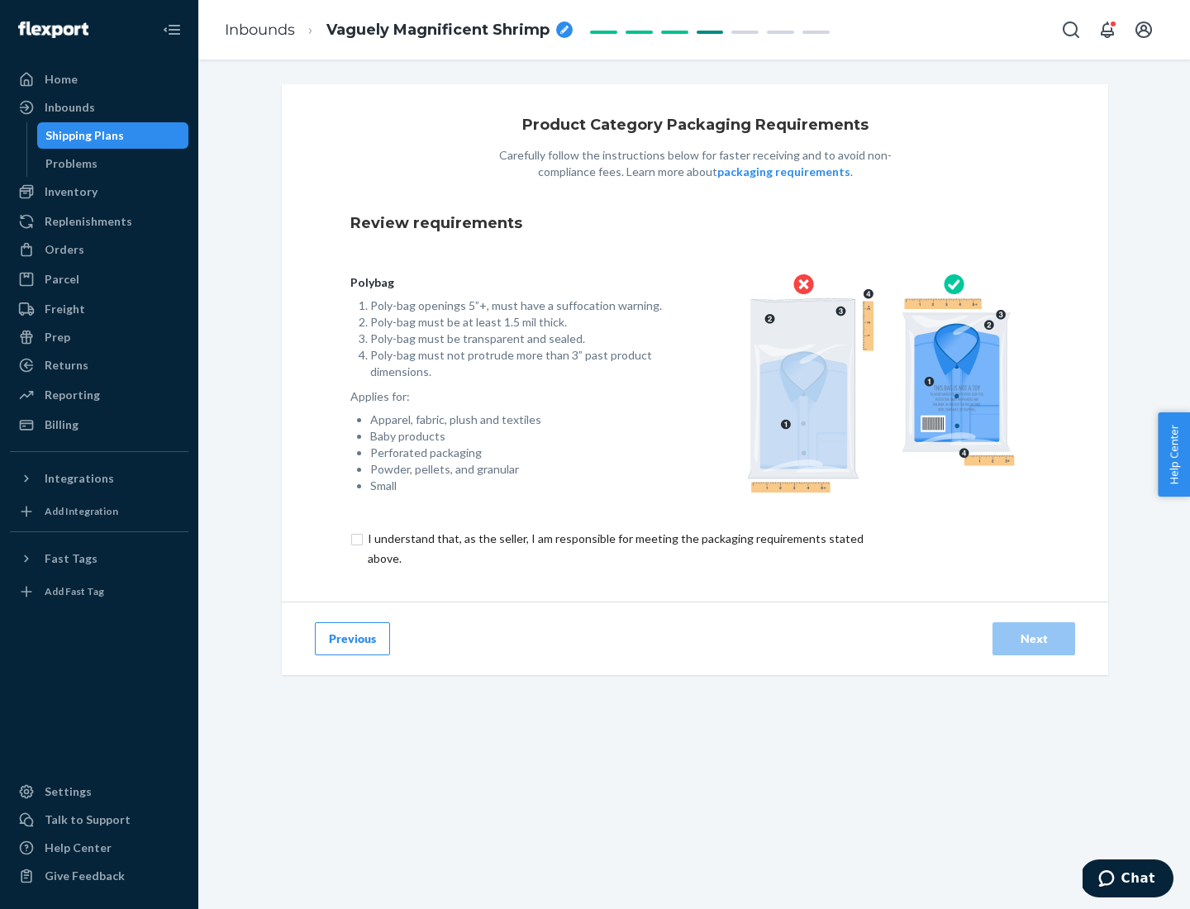
click at [614, 548] on input "checkbox" at bounding box center [625, 549] width 550 height 40
checkbox input "true"
click at [1034, 638] on div "Next" at bounding box center [1034, 639] width 55 height 17
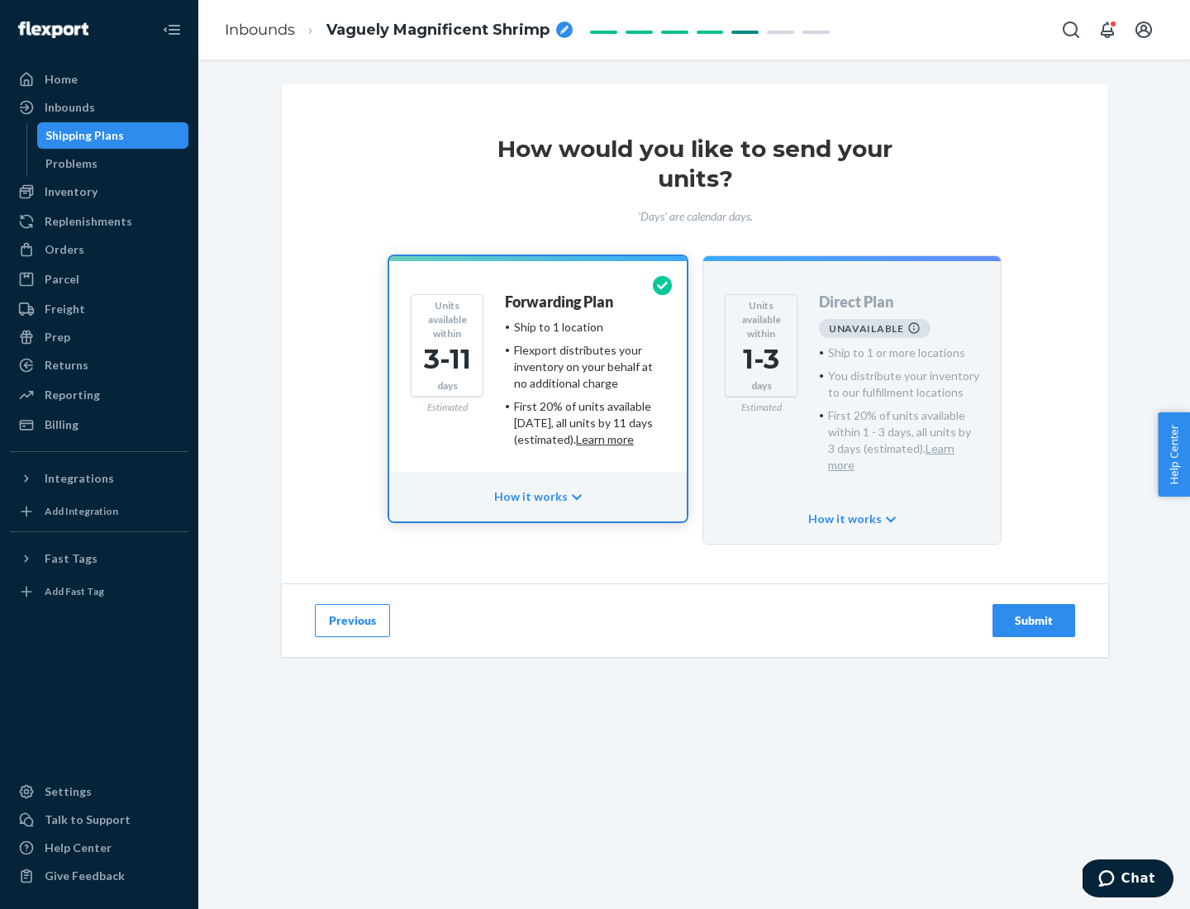
click at [560, 302] on h4 "Forwarding Plan" at bounding box center [559, 302] width 108 height 17
click at [1034, 612] on div "Submit" at bounding box center [1034, 620] width 55 height 17
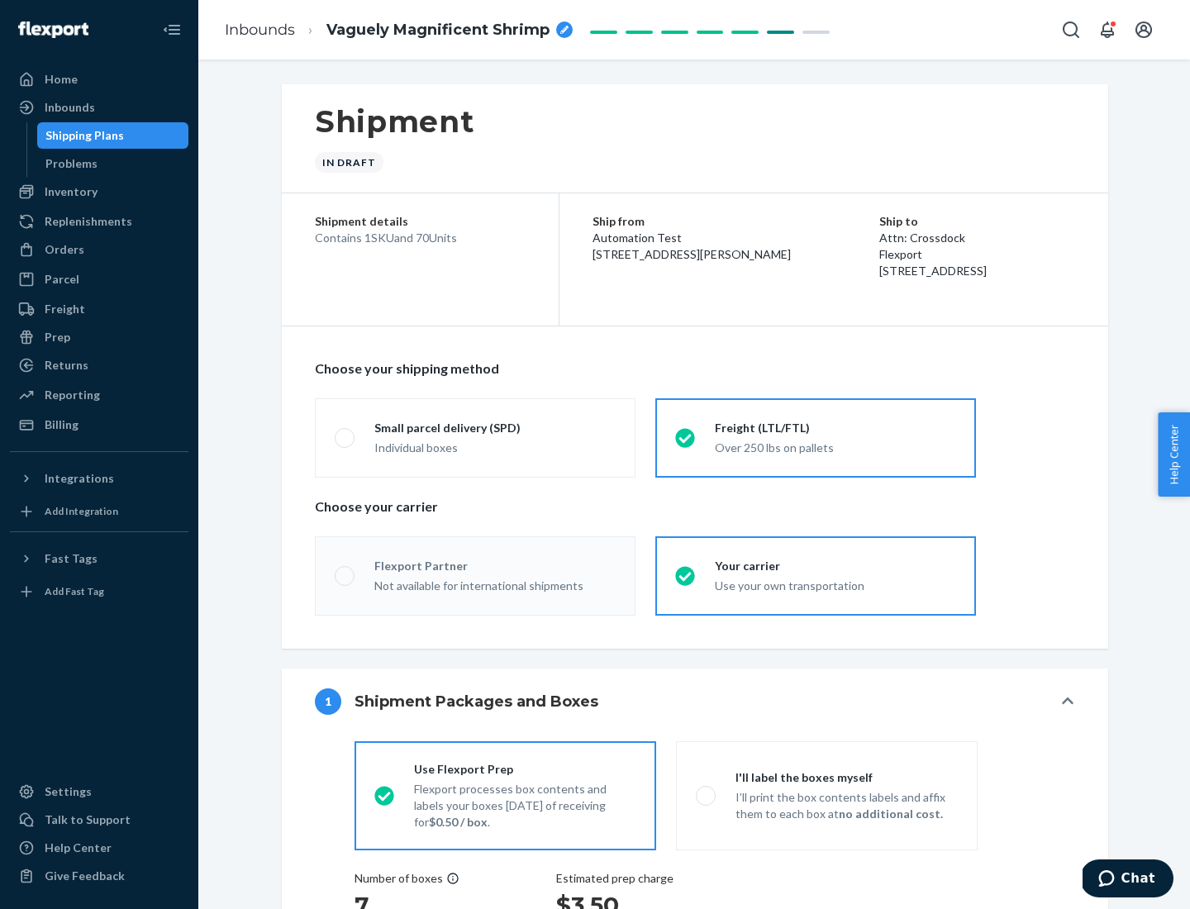
radio input "true"
radio input "false"
radio input "true"
radio input "false"
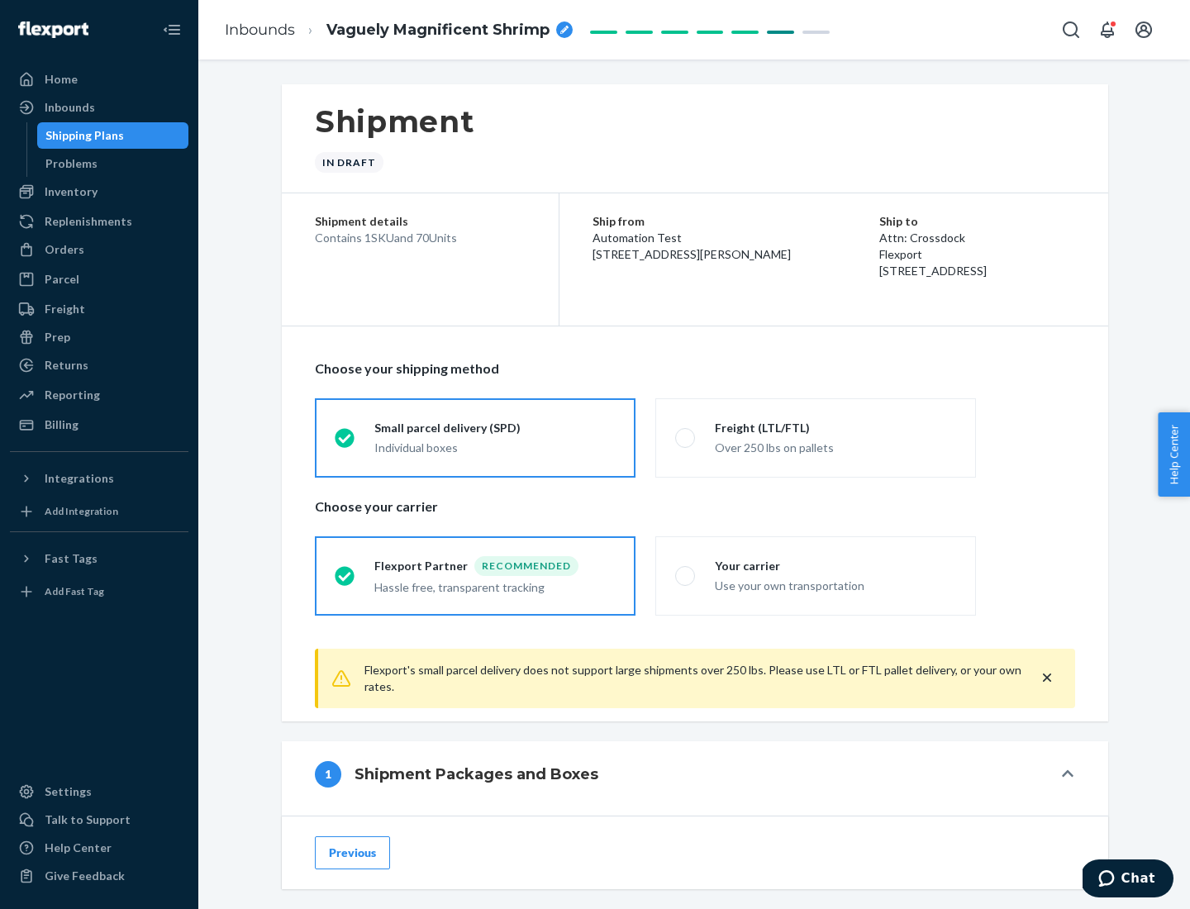
click at [495, 447] on div "Individual boxes" at bounding box center [494, 448] width 241 height 17
click at [345, 443] on input "Small parcel delivery (SPD) Individual boxes" at bounding box center [340, 437] width 11 height 11
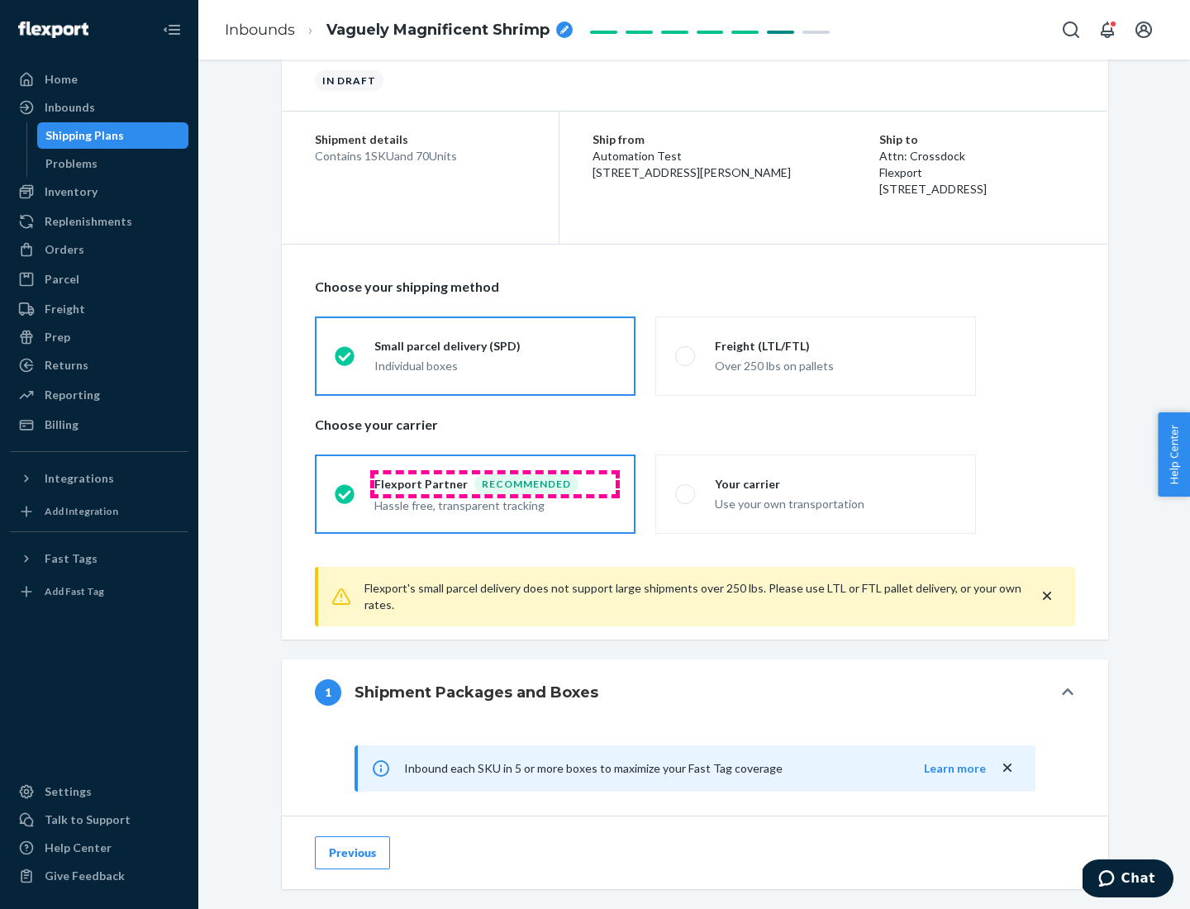
click at [495, 483] on div "Recommended" at bounding box center [526, 484] width 104 height 20
click at [345, 488] on input "Flexport Partner Recommended Hassle free, transparent tracking" at bounding box center [340, 493] width 11 height 11
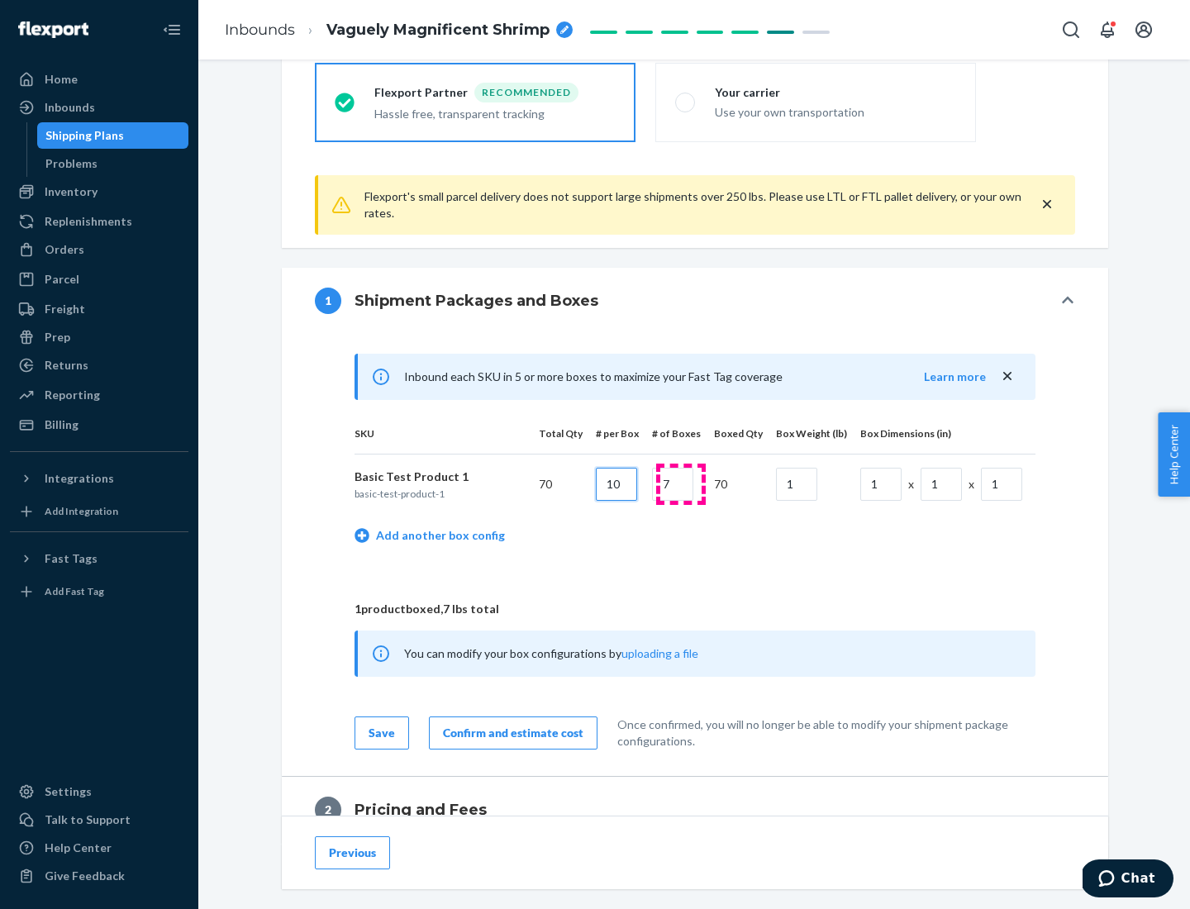
type input "10"
type input "7"
type input "1"
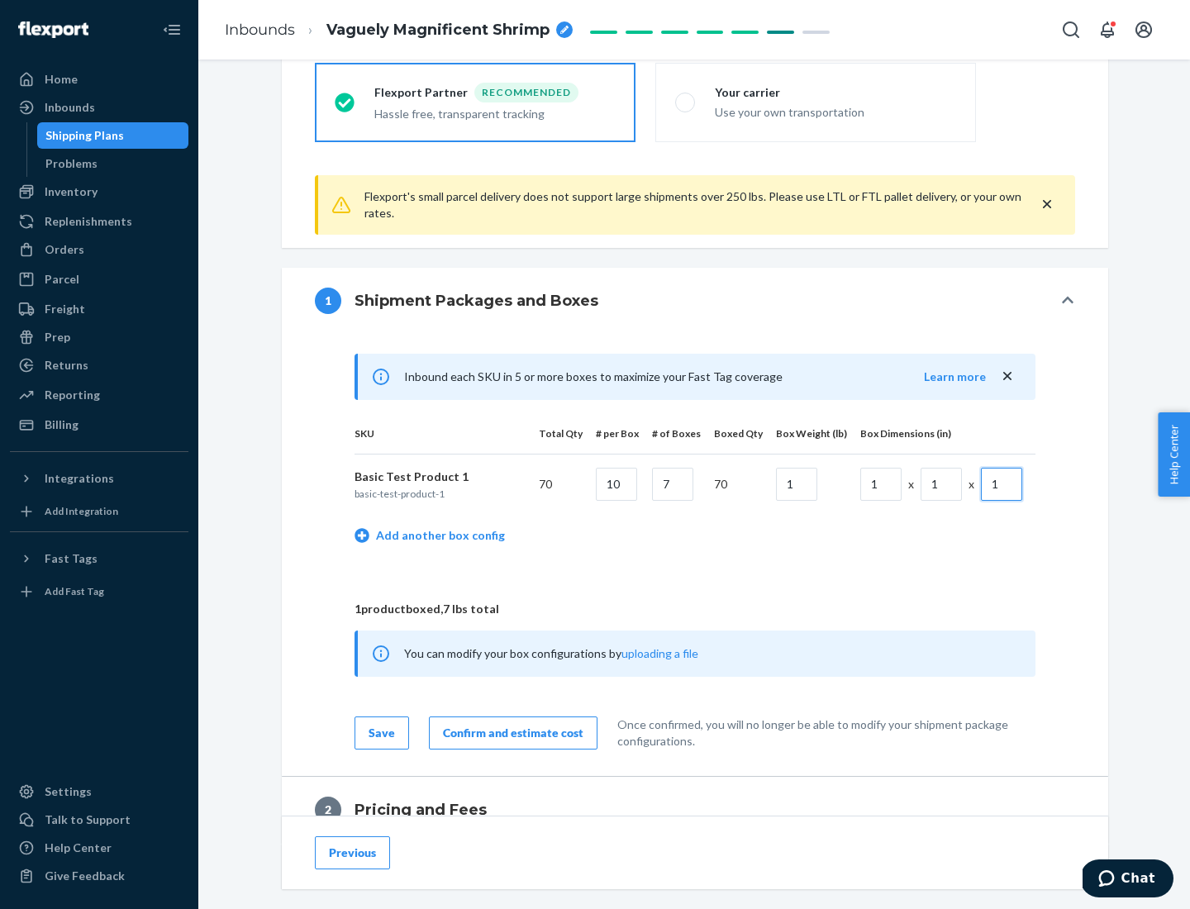
scroll to position [722, 0]
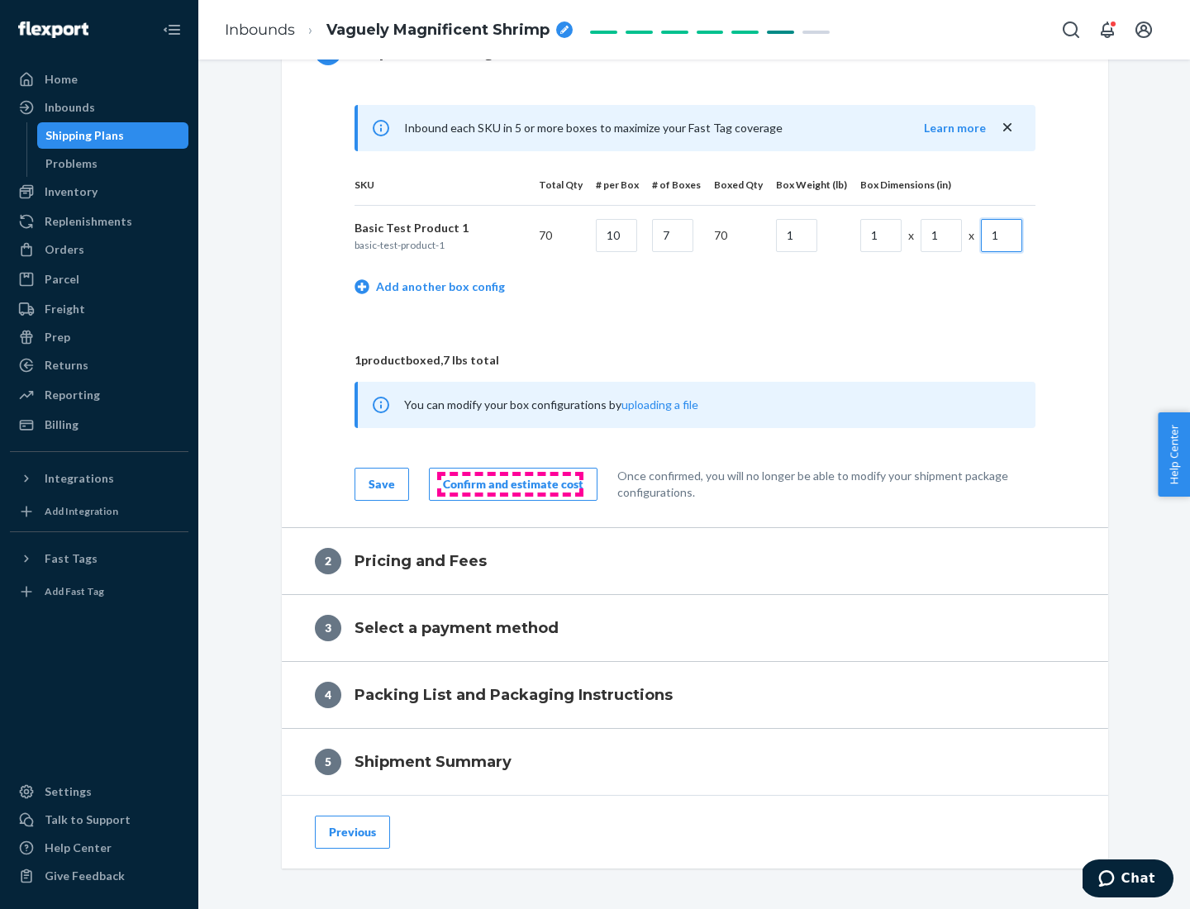
type input "1"
click at [510, 483] on div "Confirm and estimate cost" at bounding box center [513, 484] width 140 height 17
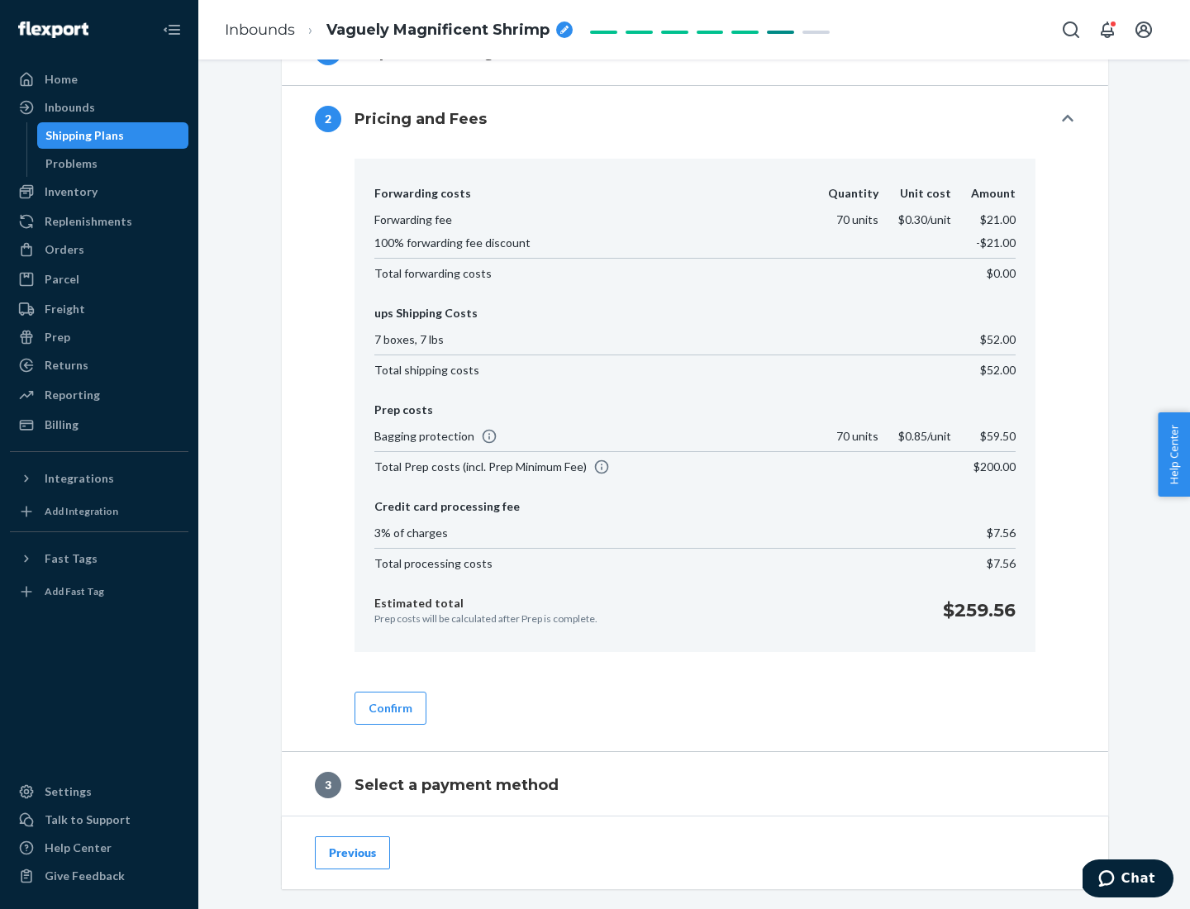
scroll to position [946, 0]
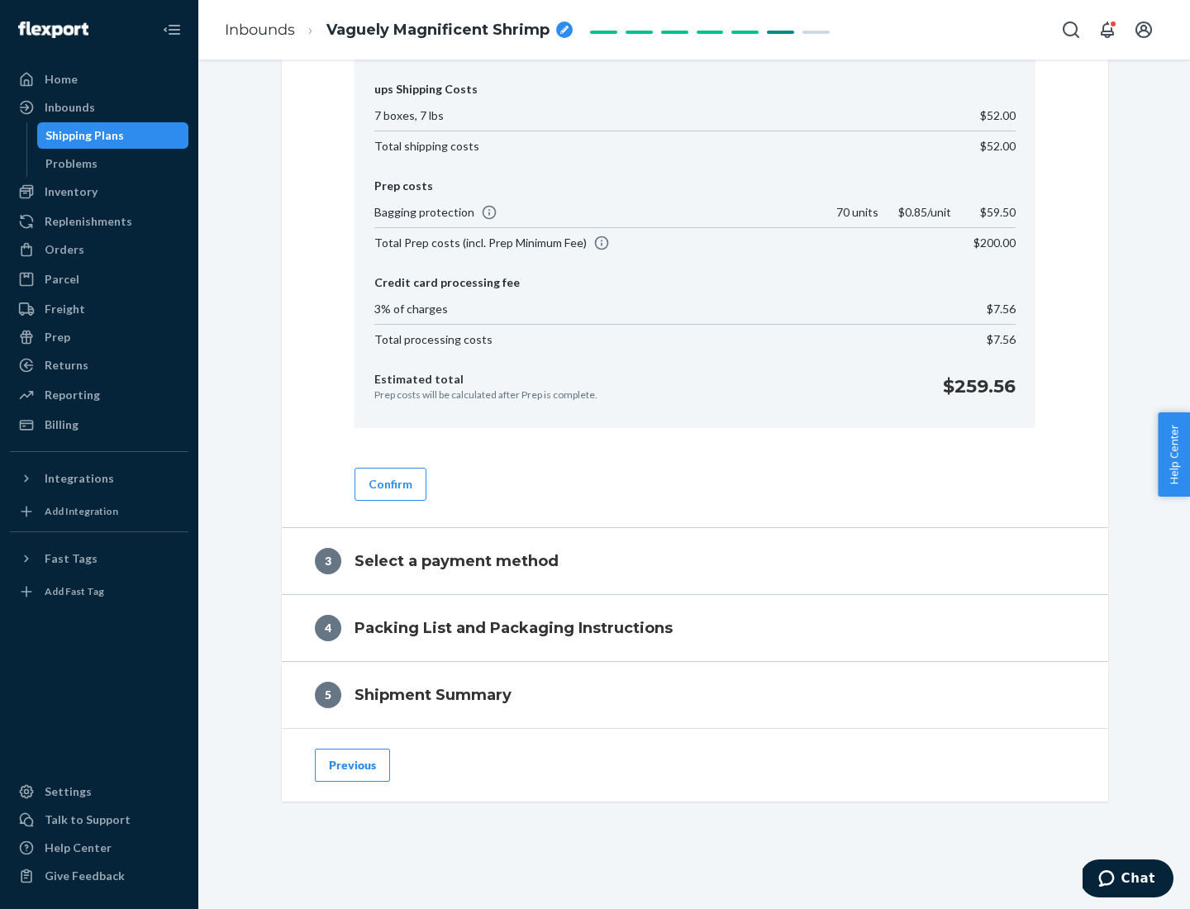
click at [389, 483] on button "Confirm" at bounding box center [391, 484] width 72 height 33
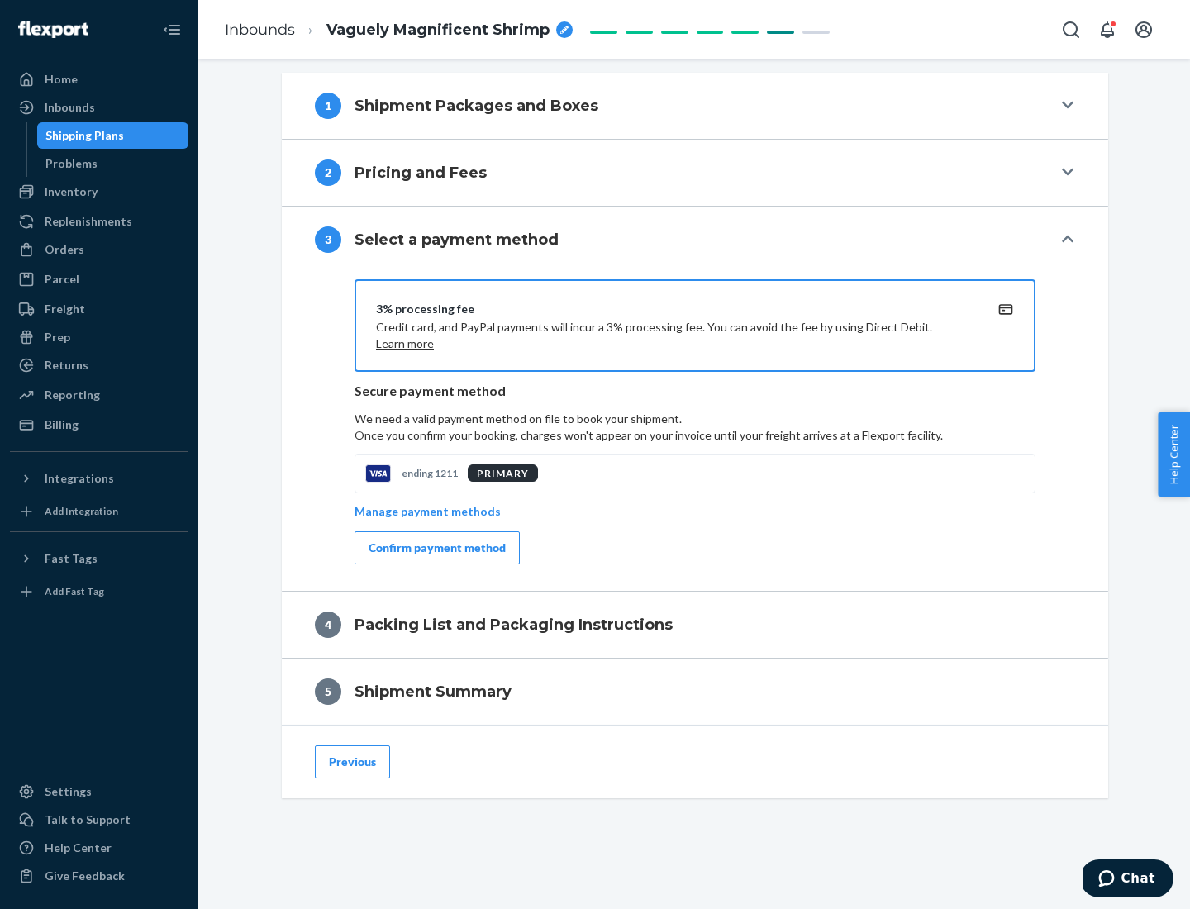
scroll to position [669, 0]
click at [436, 548] on div "Confirm payment method" at bounding box center [437, 548] width 137 height 17
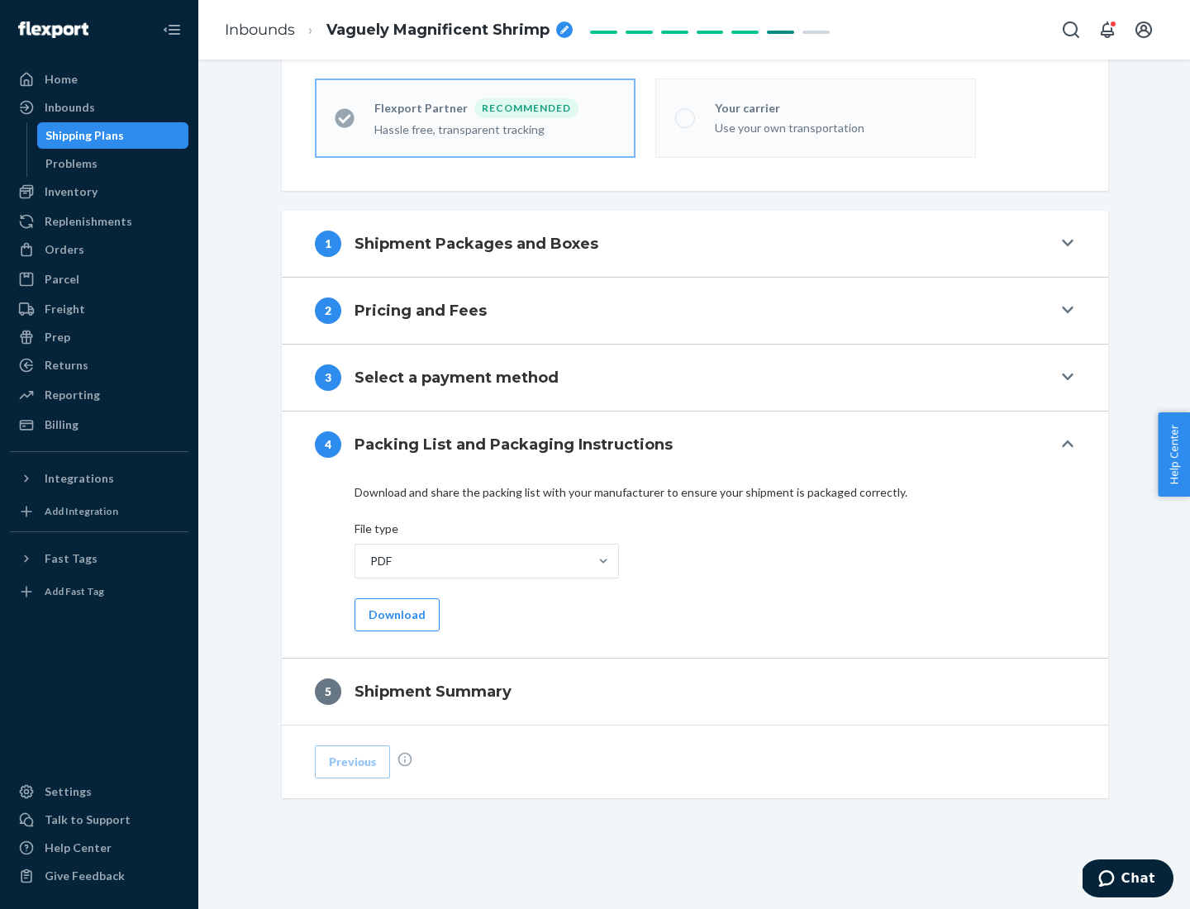
scroll to position [458, 0]
click at [395, 614] on button "Download" at bounding box center [397, 614] width 85 height 33
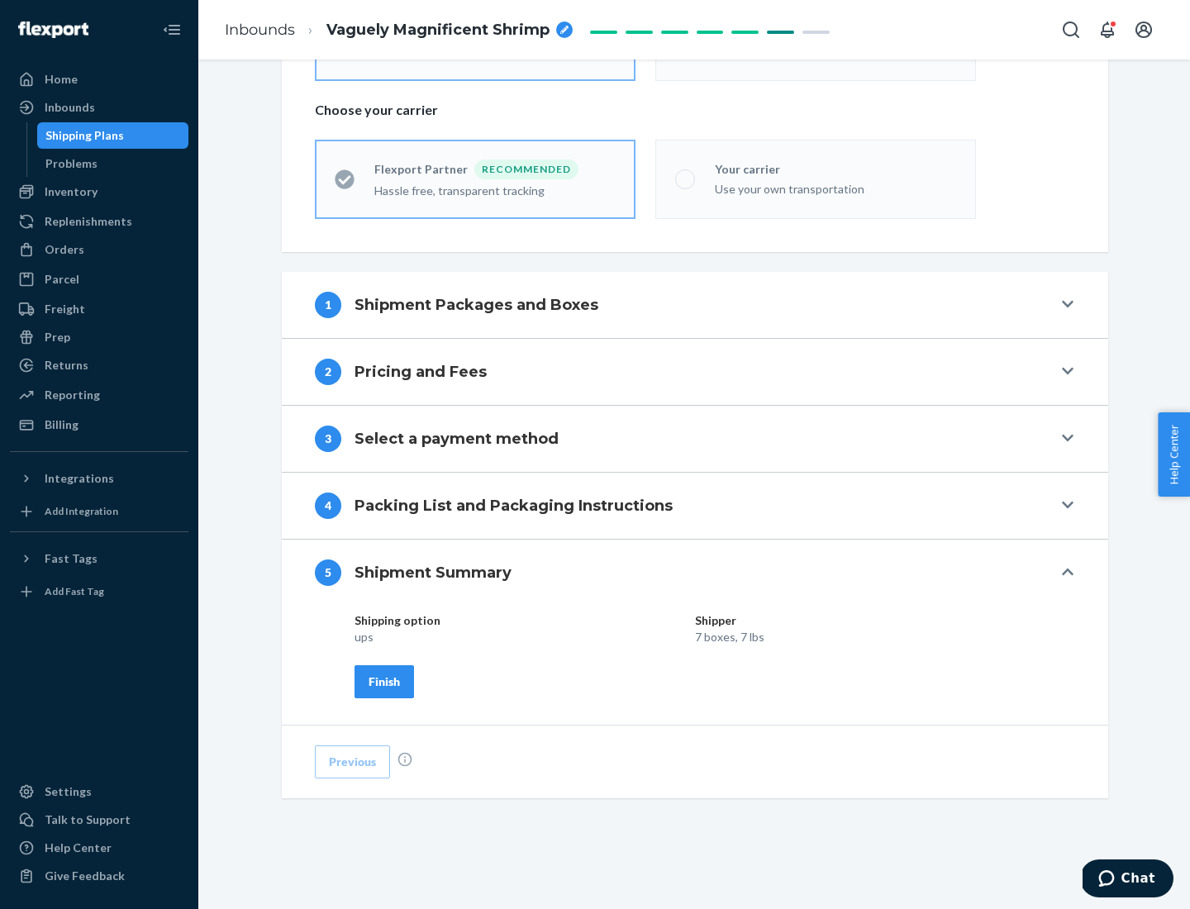
scroll to position [397, 0]
